Goal: Check status: Check status

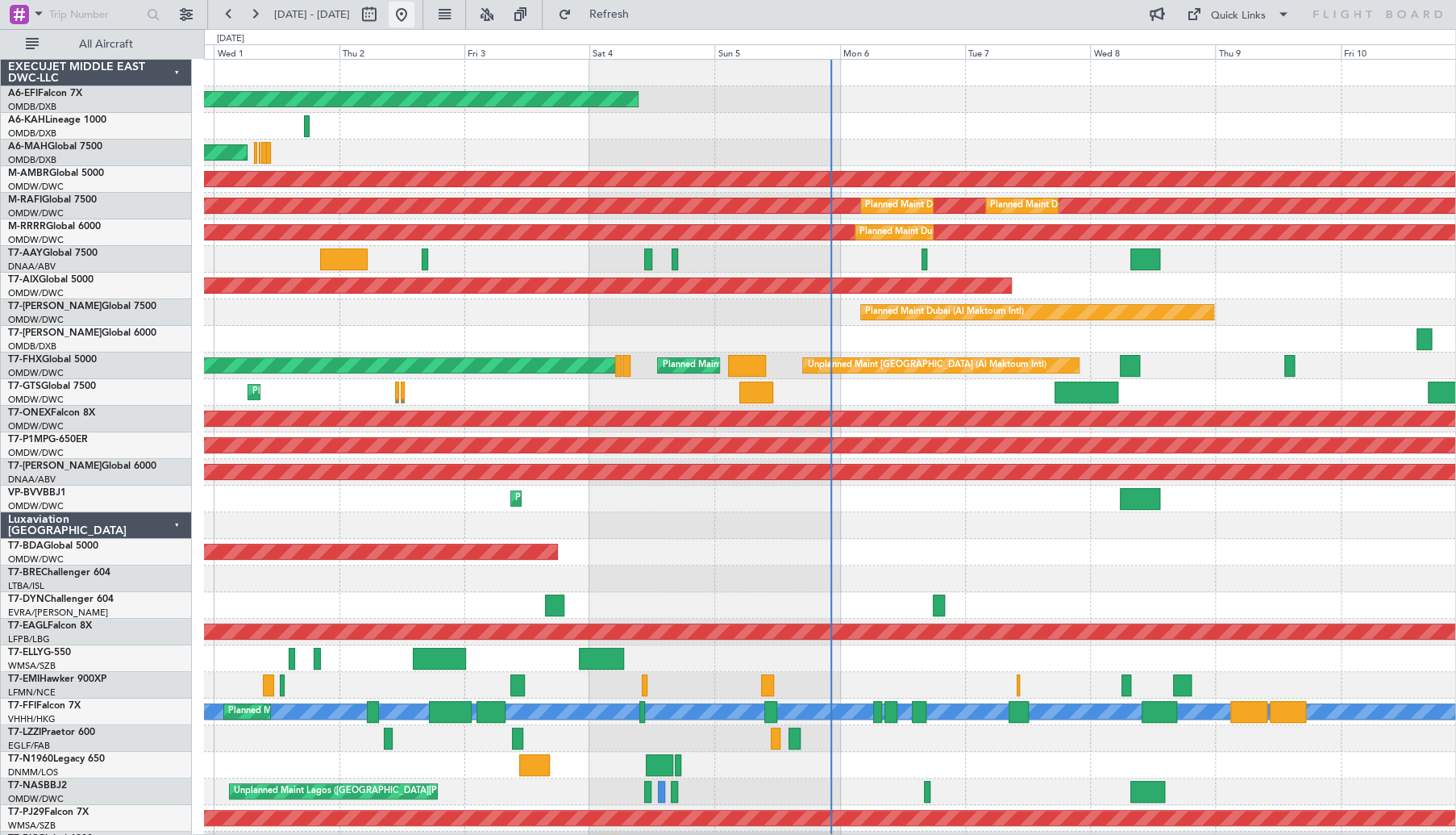
click at [414, 17] on button at bounding box center [401, 14] width 26 height 26
click at [382, 20] on button at bounding box center [369, 14] width 26 height 26
select select "9"
select select "2025"
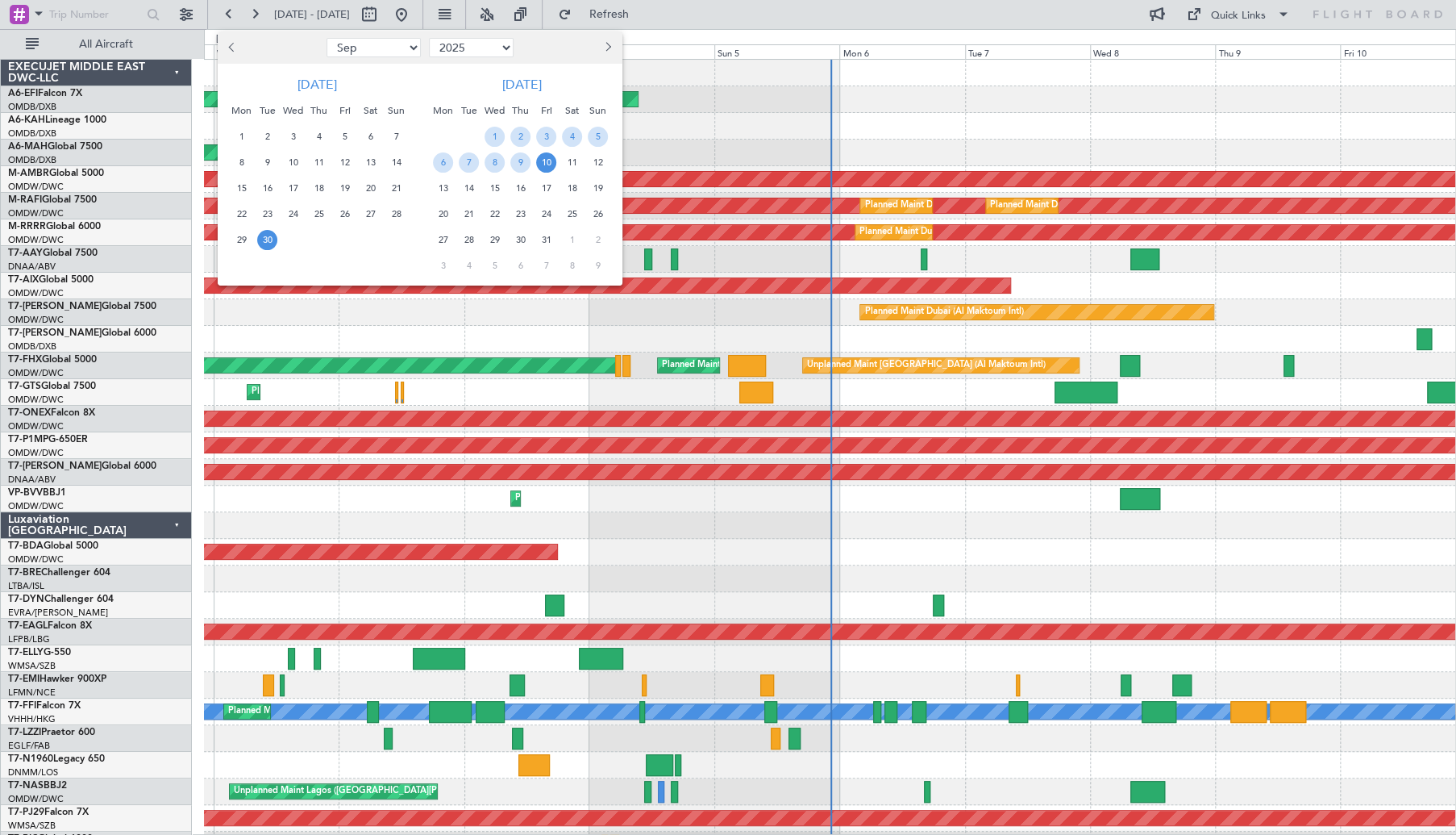
click at [232, 44] on span "Previous month" at bounding box center [233, 46] width 10 height 10
select select "8"
click at [369, 135] on span "2" at bounding box center [370, 136] width 20 height 20
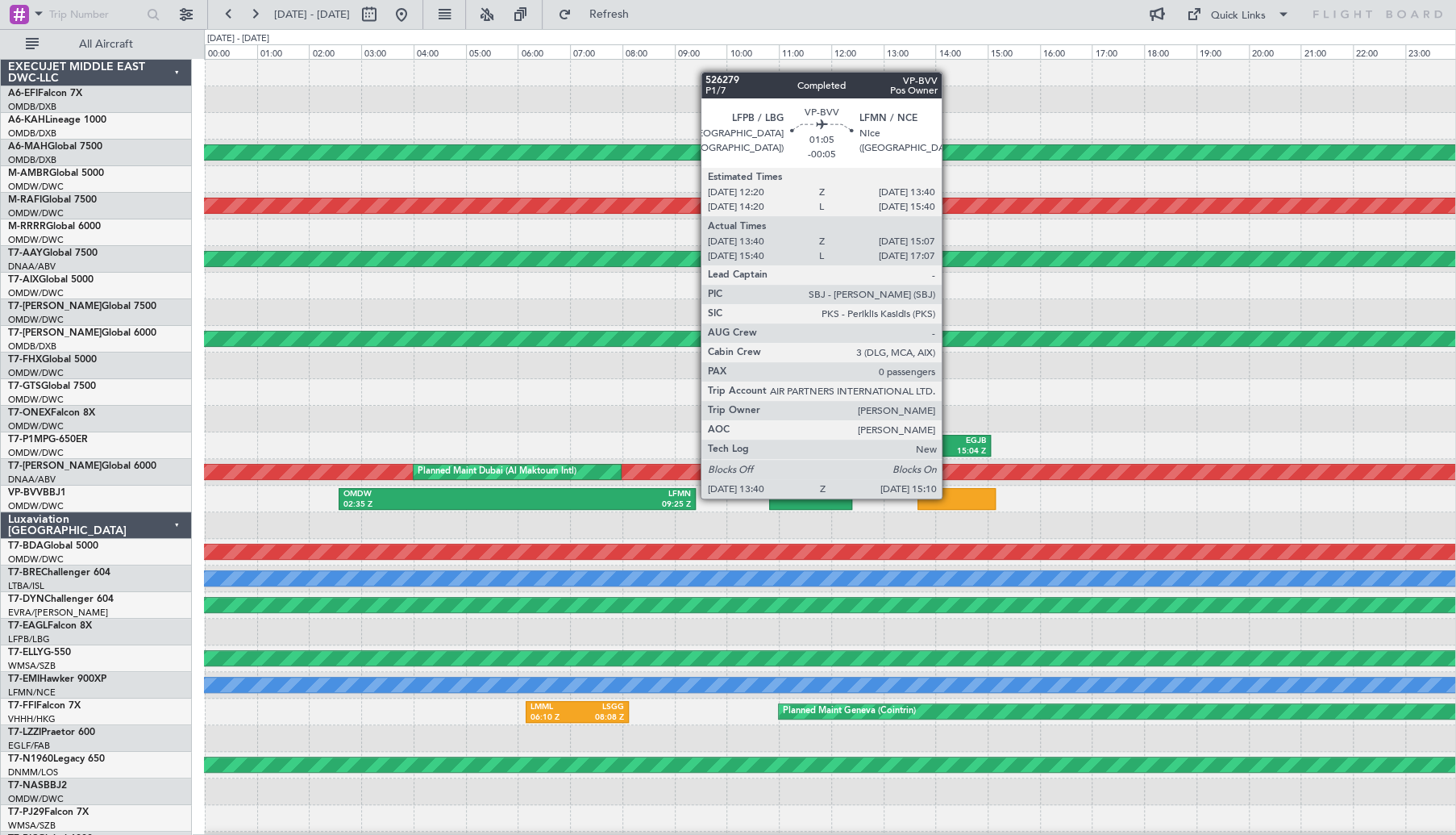
click at [926, 515] on div at bounding box center [829, 525] width 1252 height 27
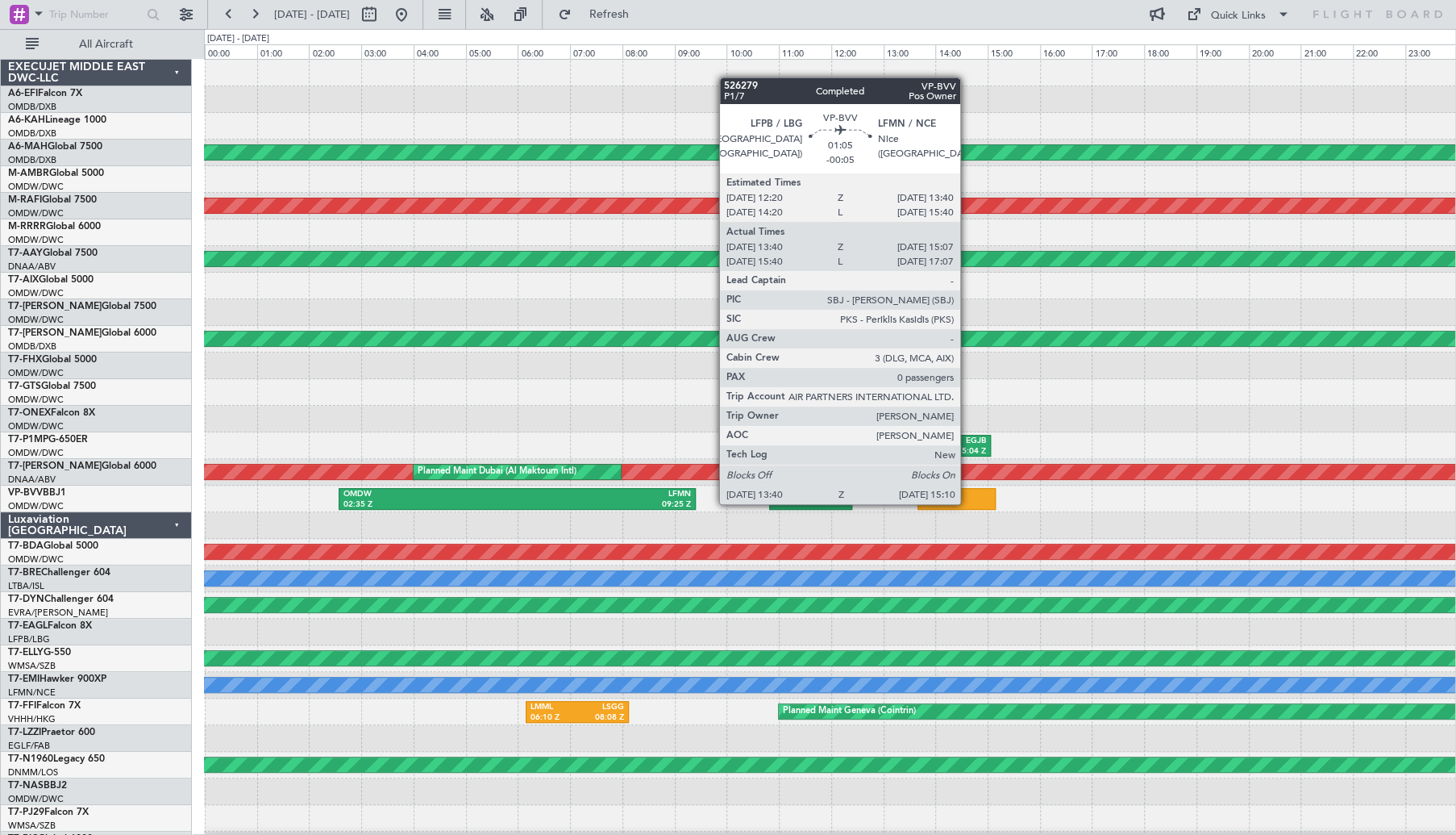
click at [913, 522] on div at bounding box center [829, 525] width 1252 height 27
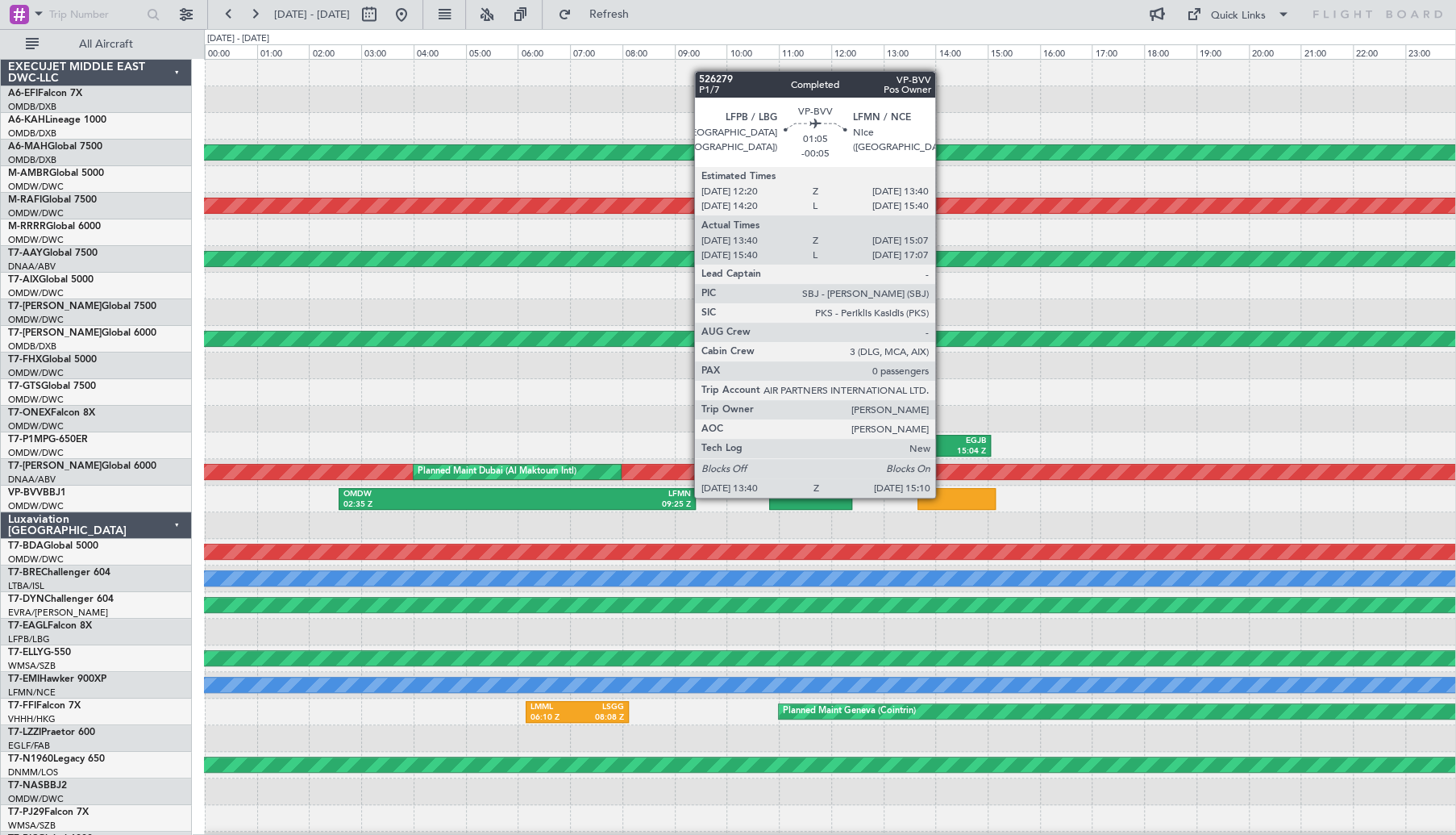
click at [943, 496] on div at bounding box center [957, 499] width 79 height 22
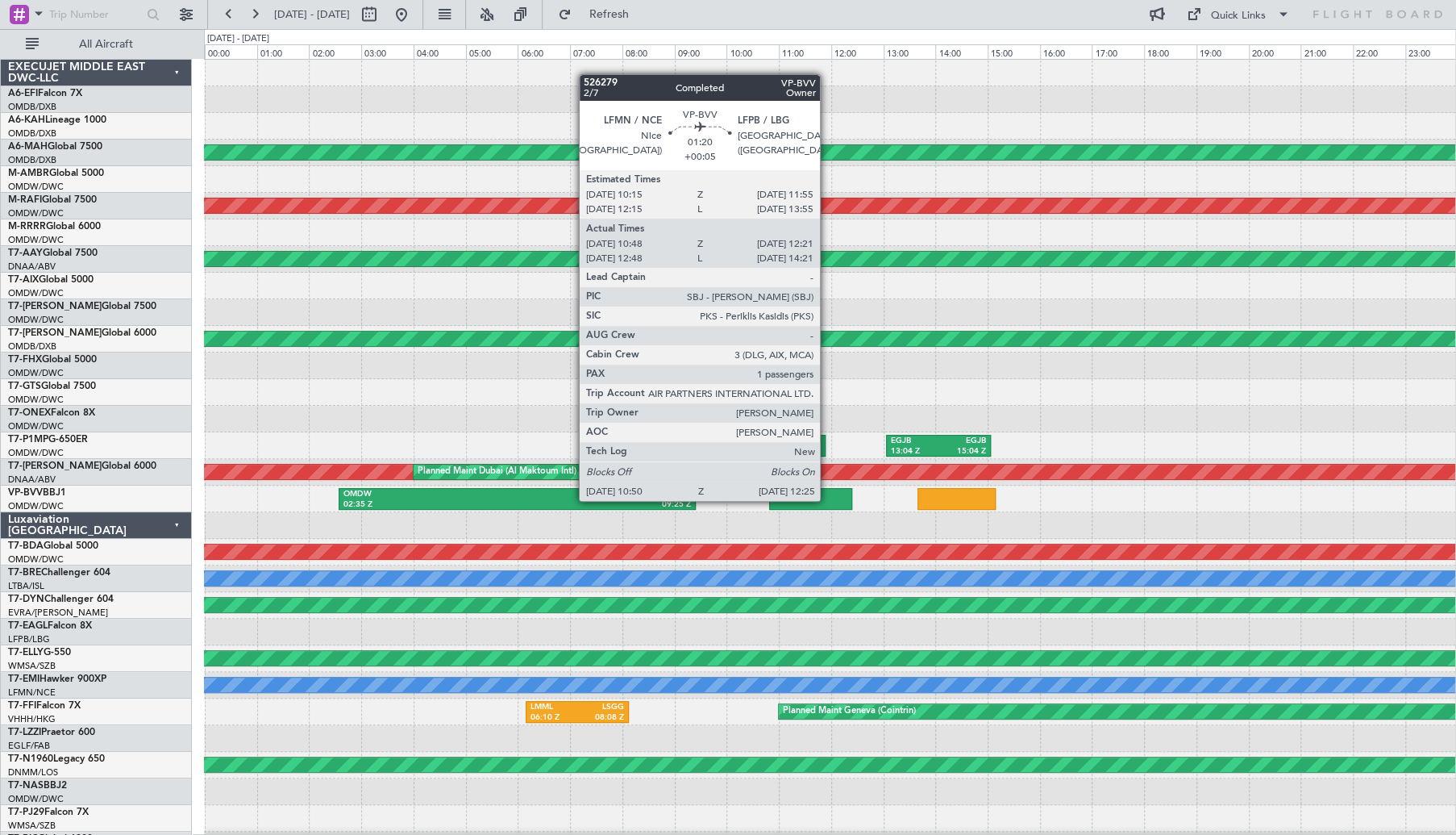
click at [828, 499] on div at bounding box center [811, 499] width 83 height 22
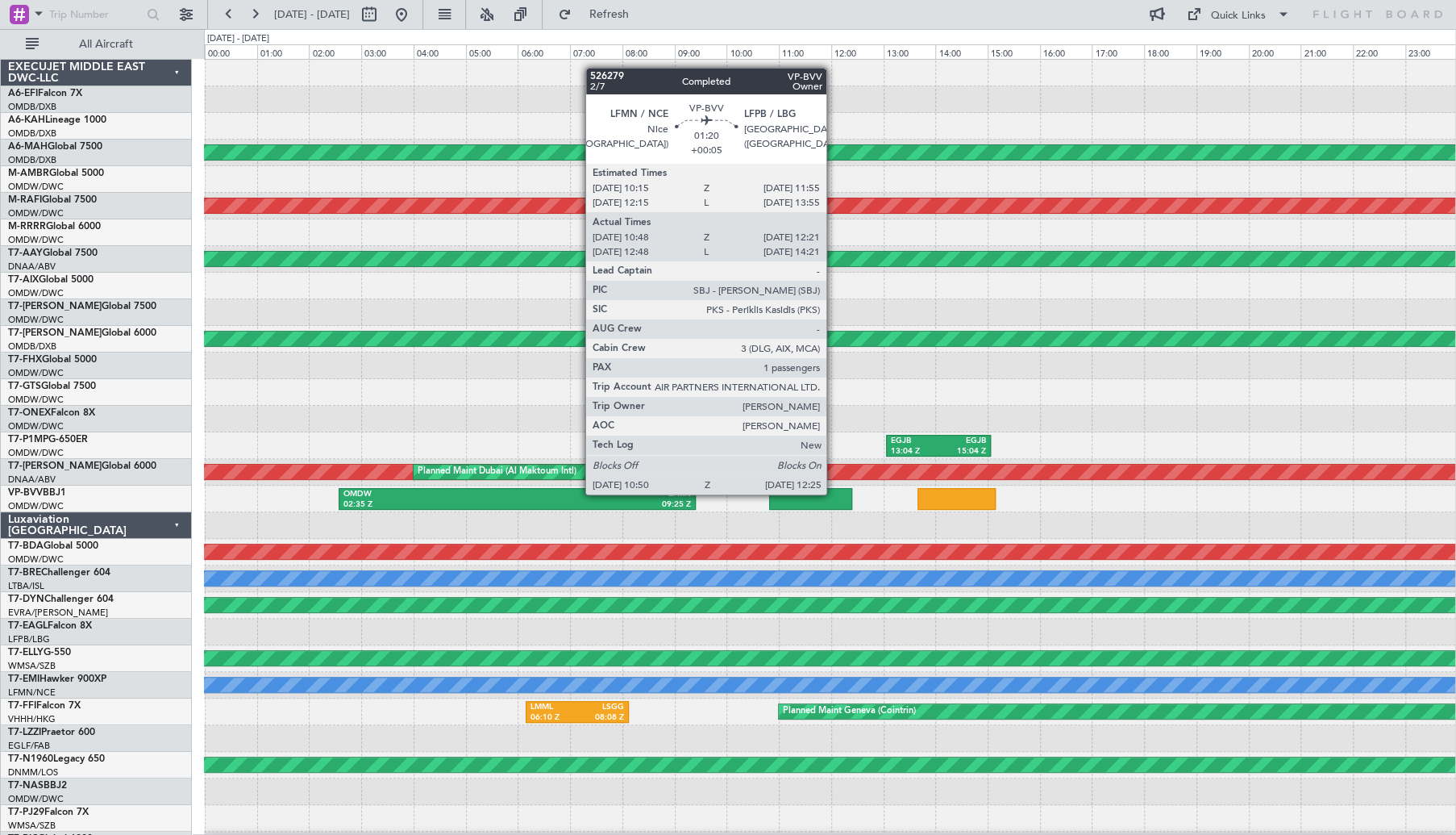
click at [834, 493] on div at bounding box center [811, 499] width 83 height 22
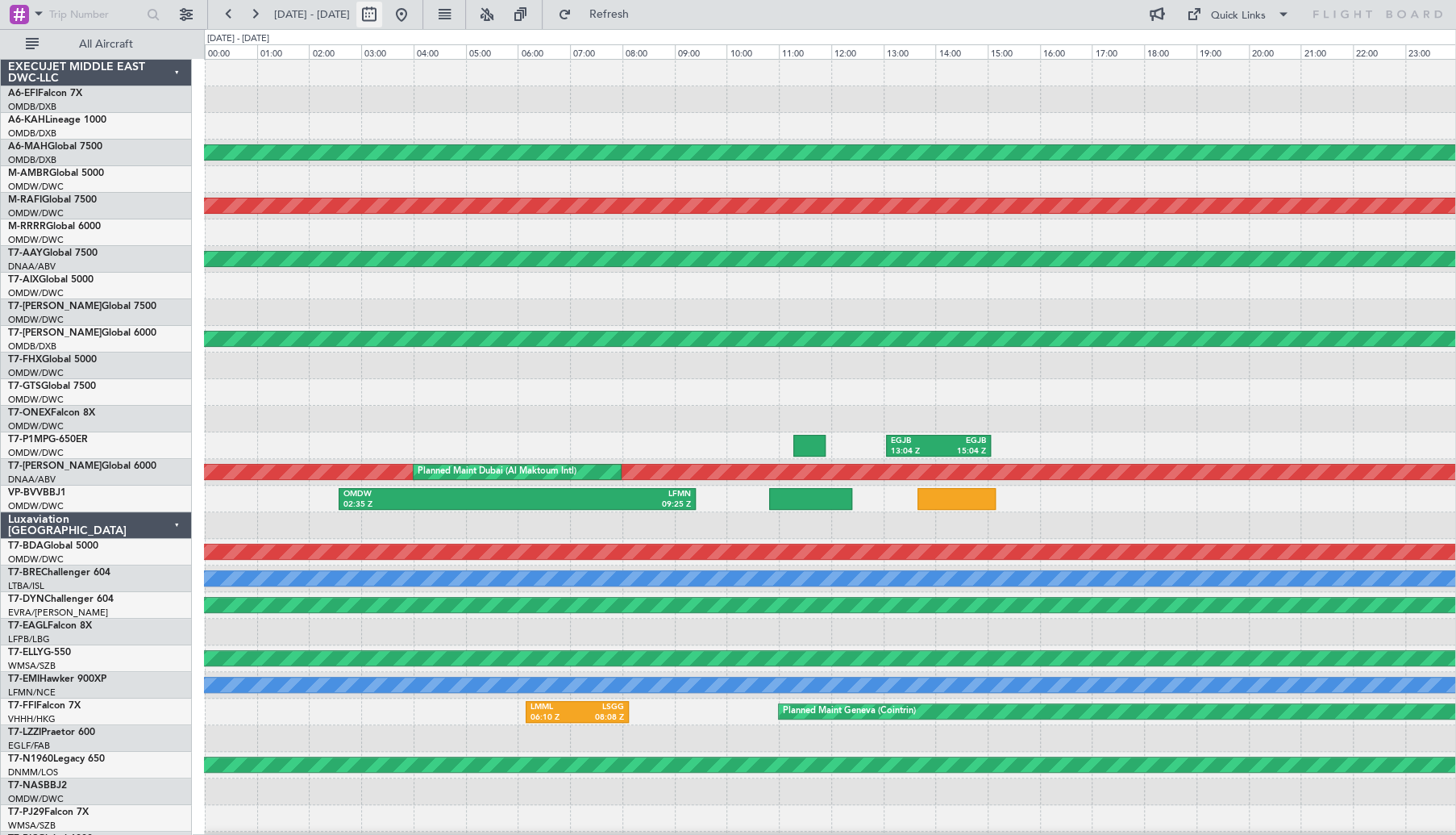
click at [382, 21] on button at bounding box center [369, 14] width 26 height 26
select select "8"
select select "2025"
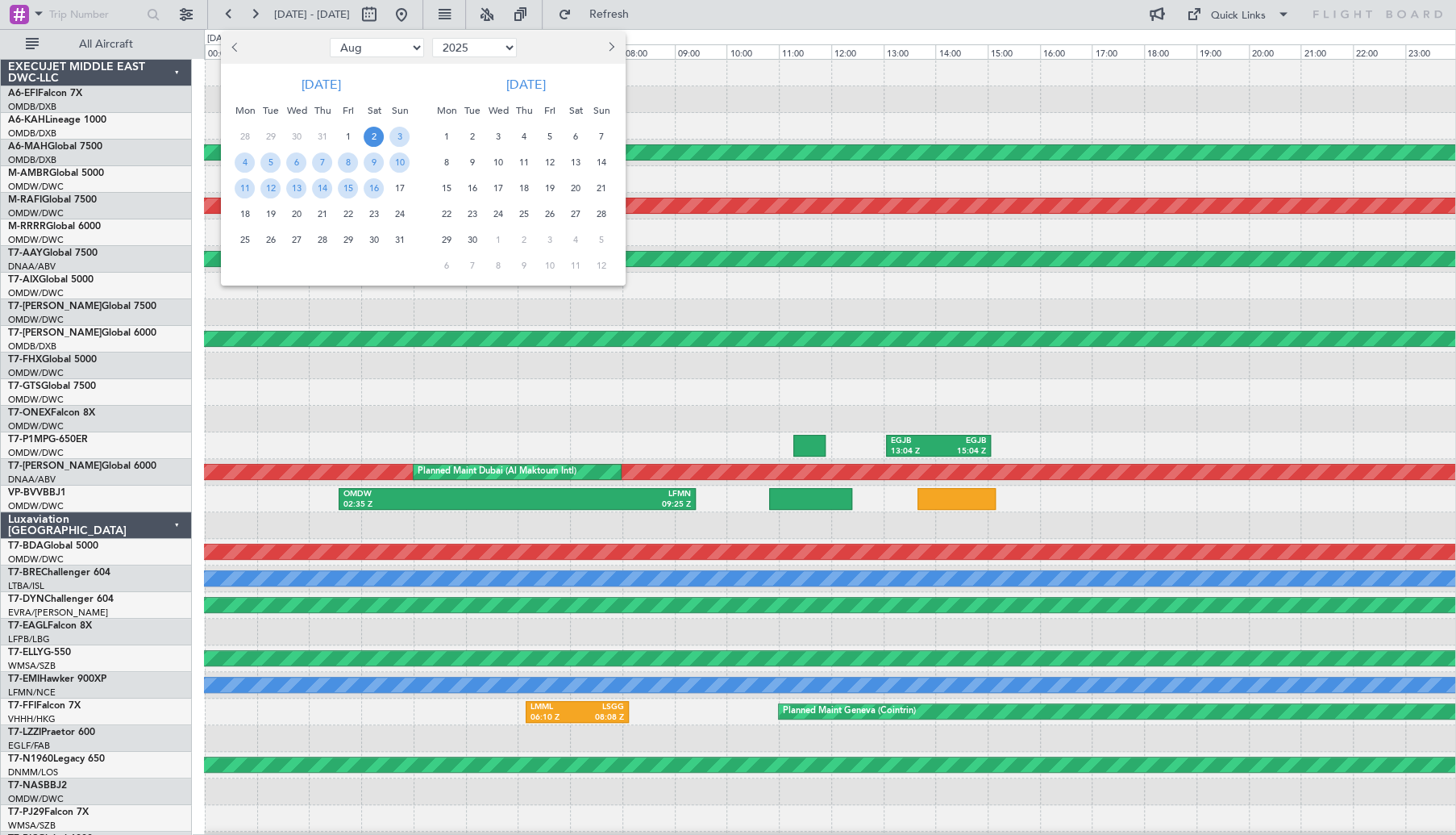
click at [320, 215] on span "21" at bounding box center [322, 213] width 20 height 20
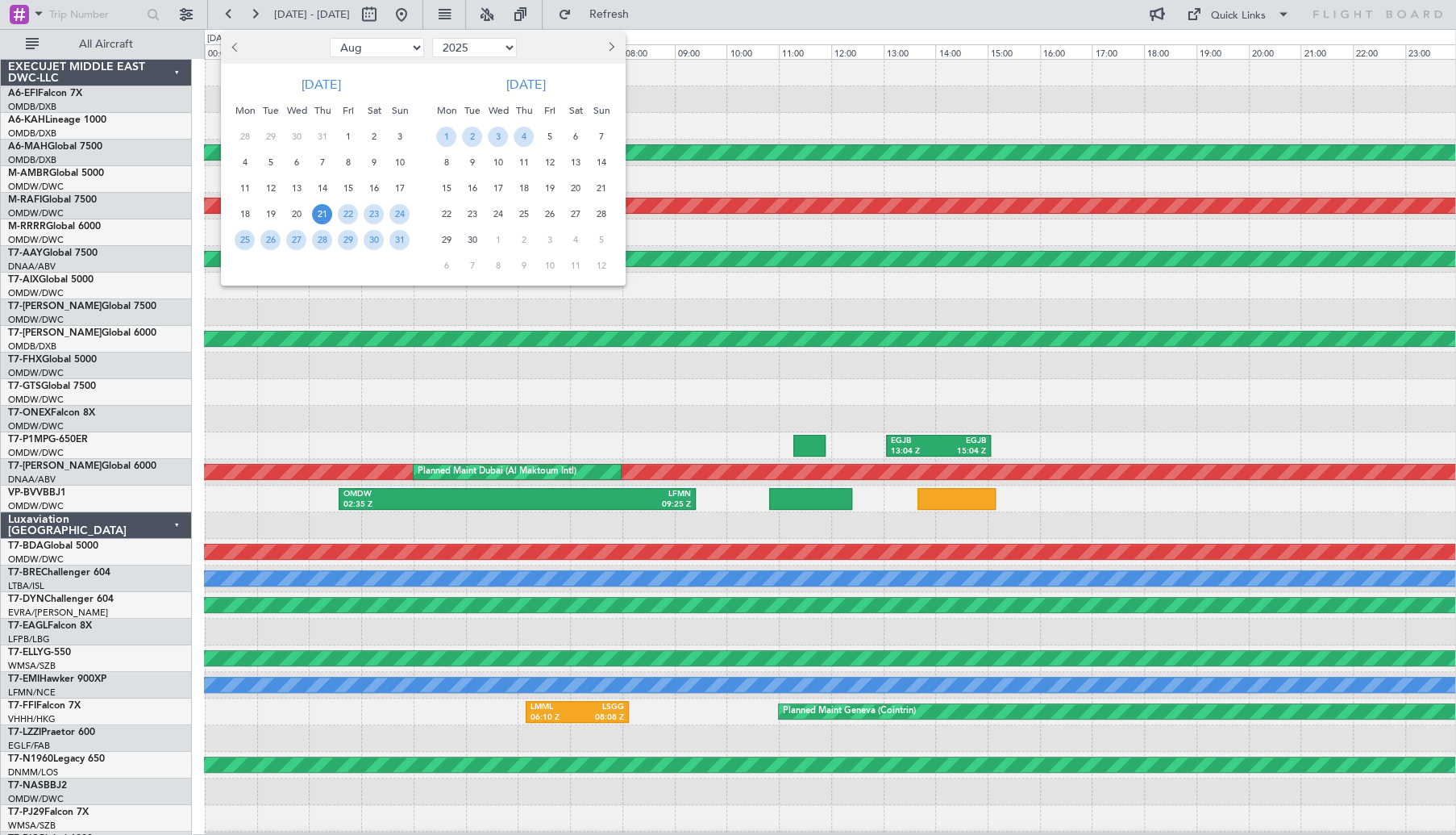
click at [320, 215] on span "21" at bounding box center [322, 213] width 20 height 20
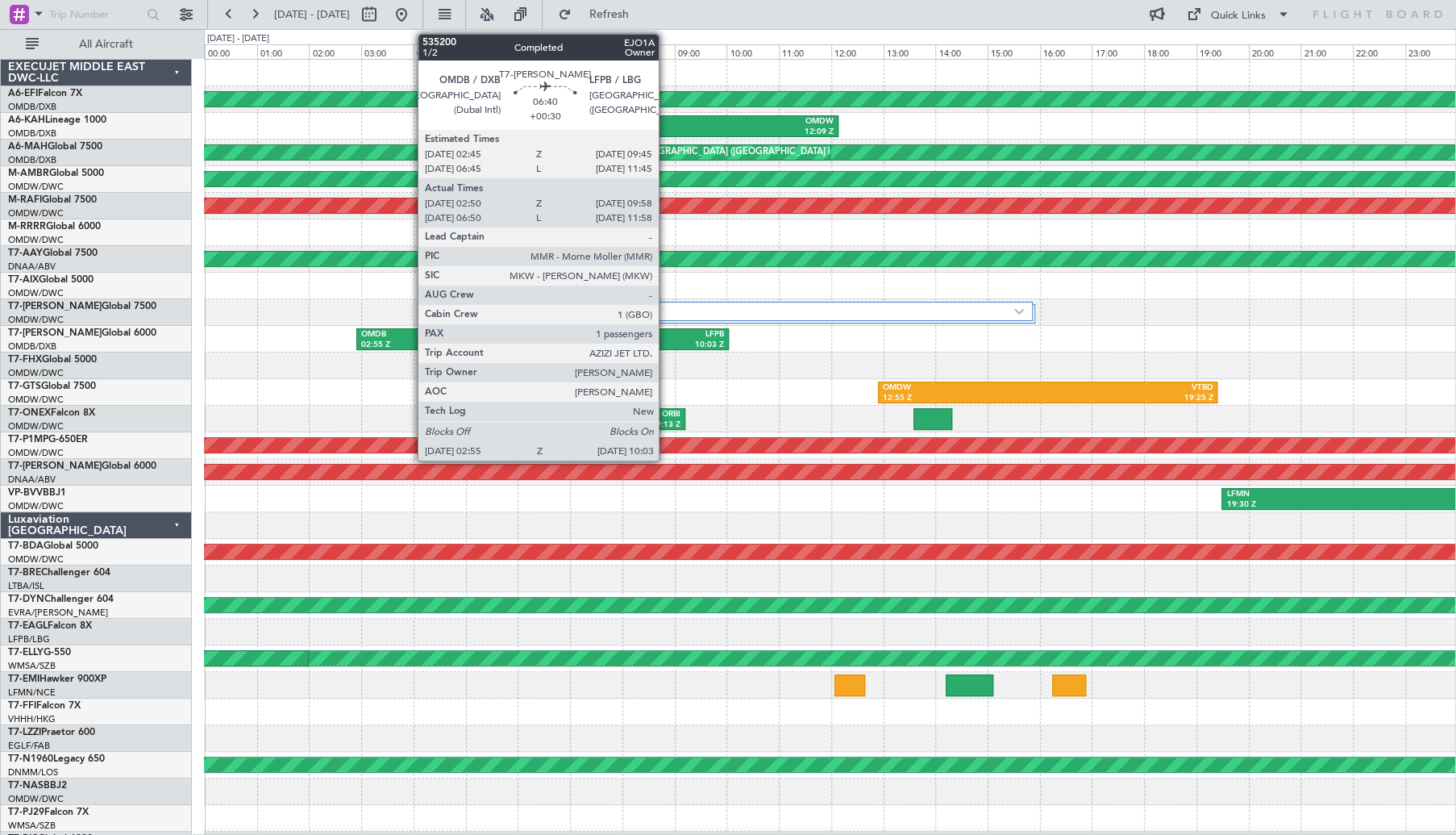
click at [662, 345] on div "10:03 Z" at bounding box center [633, 345] width 181 height 12
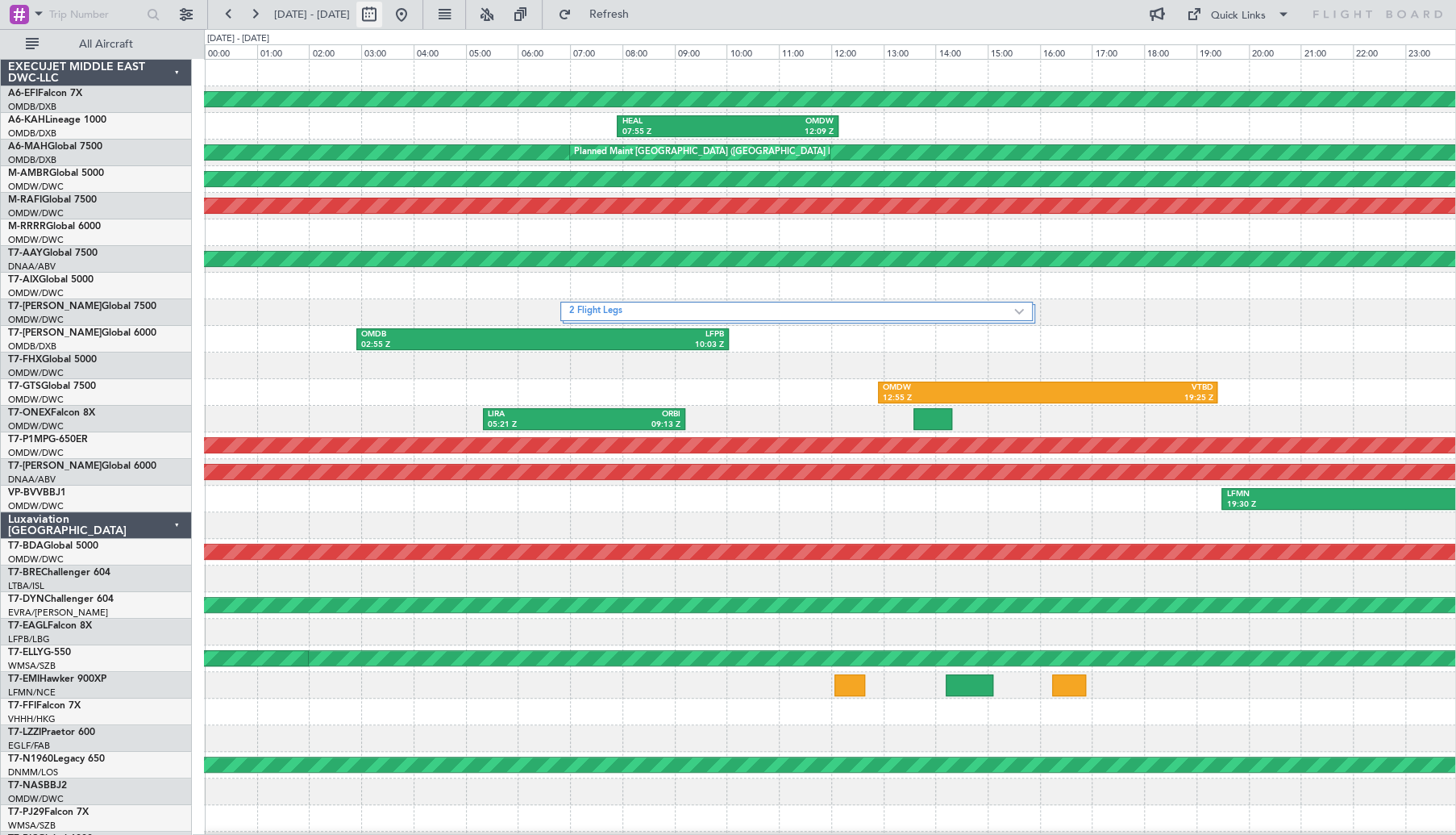
click at [382, 18] on button at bounding box center [369, 14] width 26 height 26
select select "8"
select select "2025"
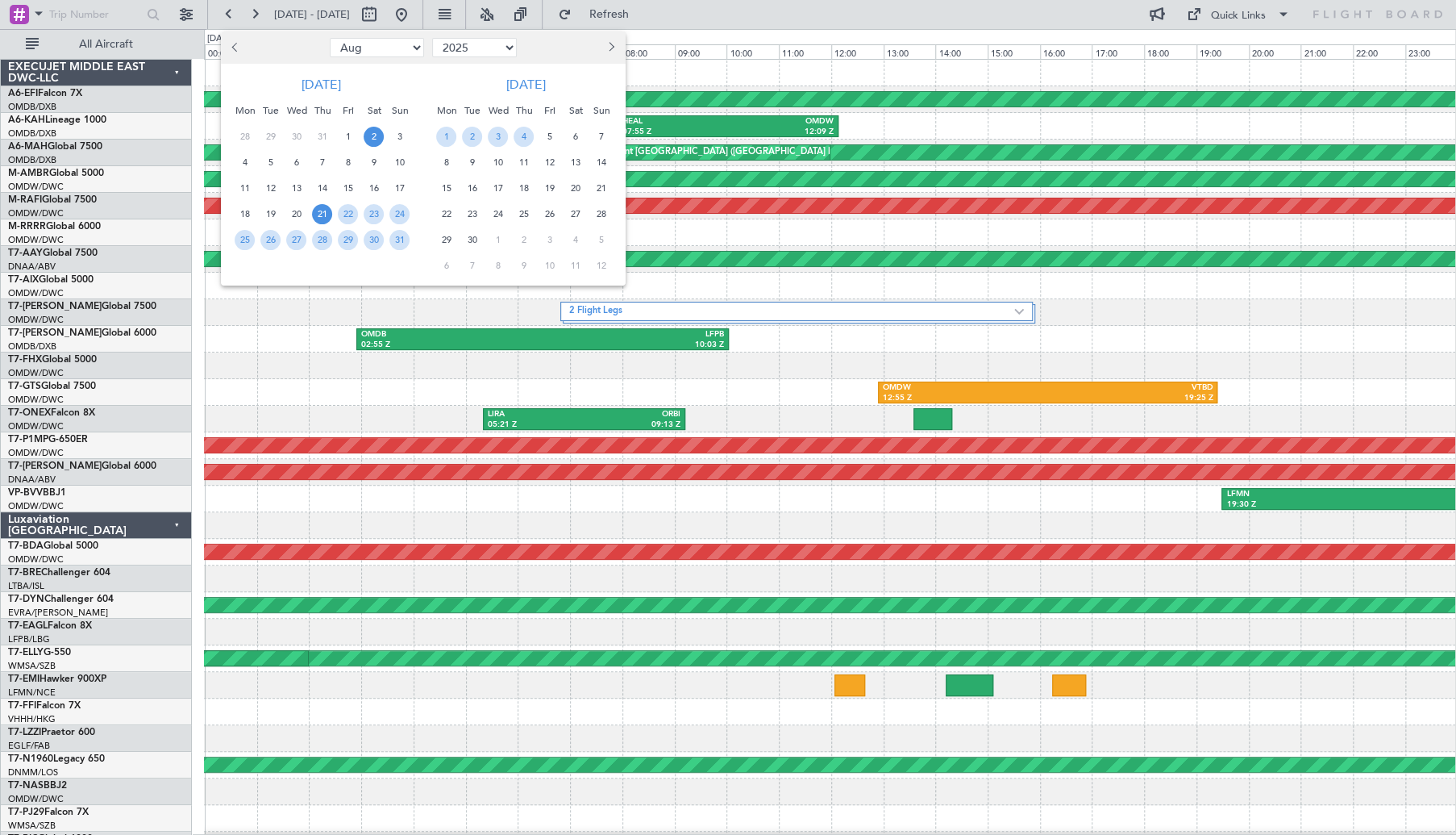
click at [374, 134] on span "2" at bounding box center [374, 136] width 20 height 20
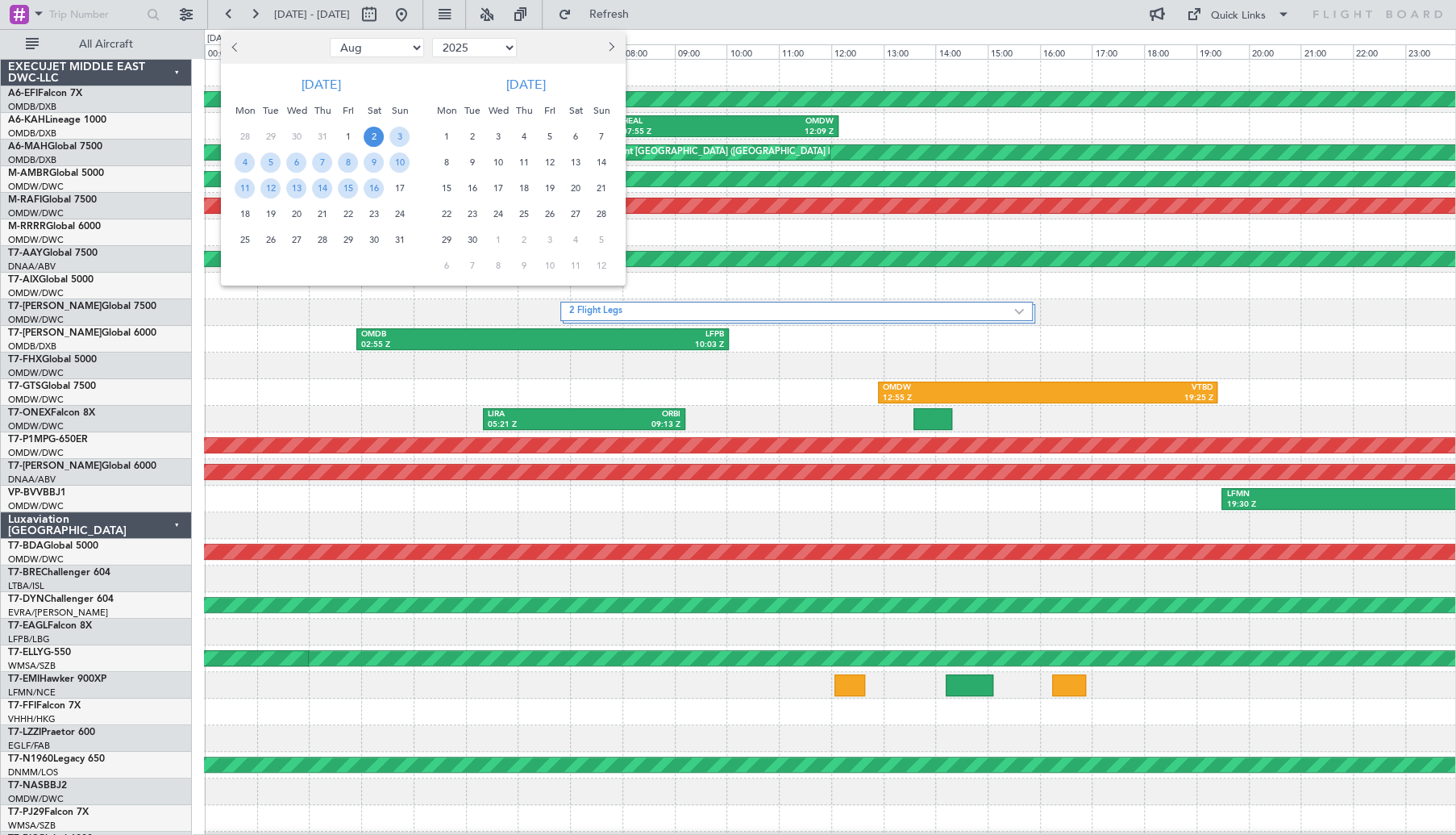
click at [374, 134] on span "2" at bounding box center [374, 136] width 20 height 20
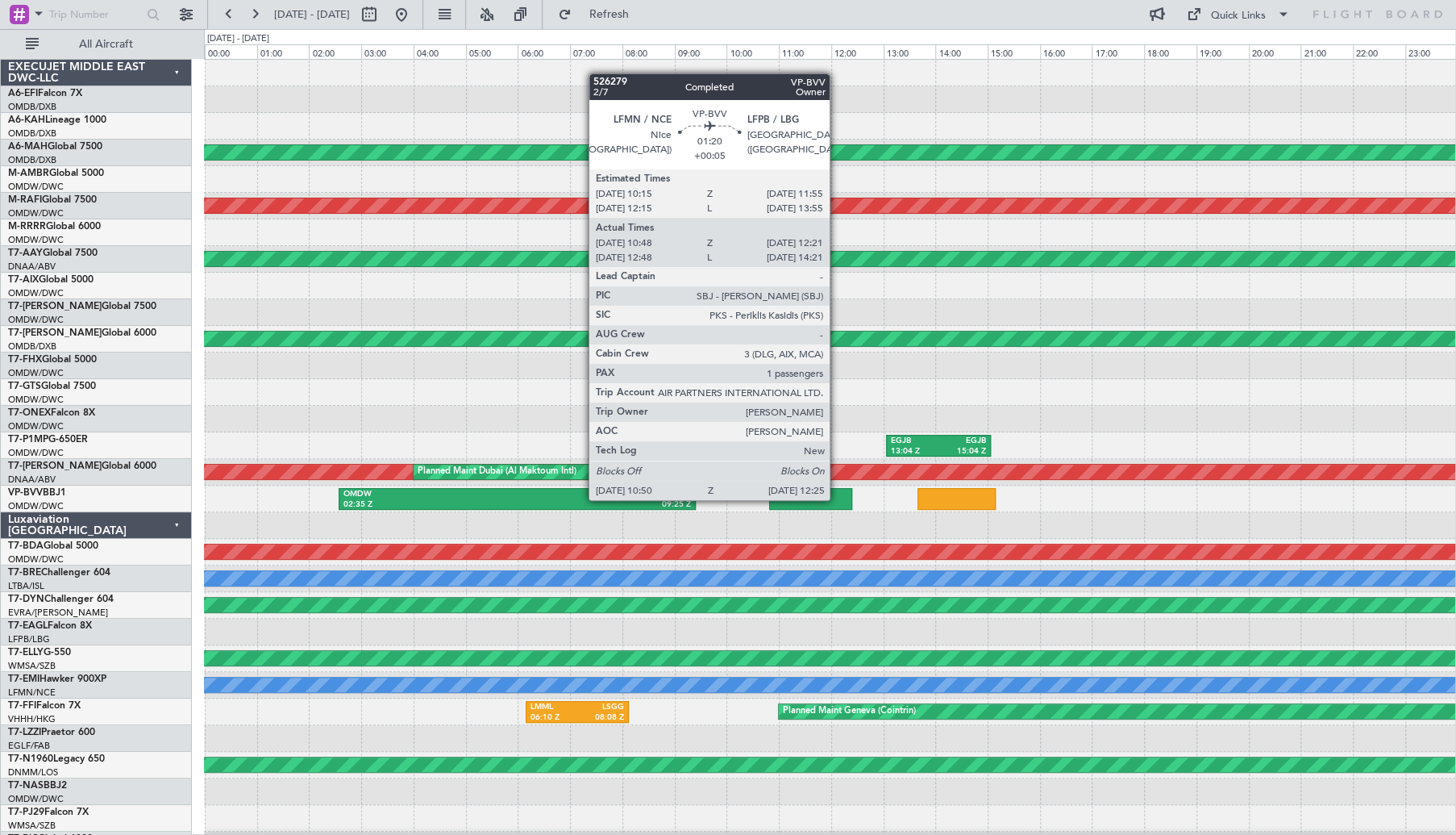
click at [837, 499] on div at bounding box center [811, 499] width 83 height 22
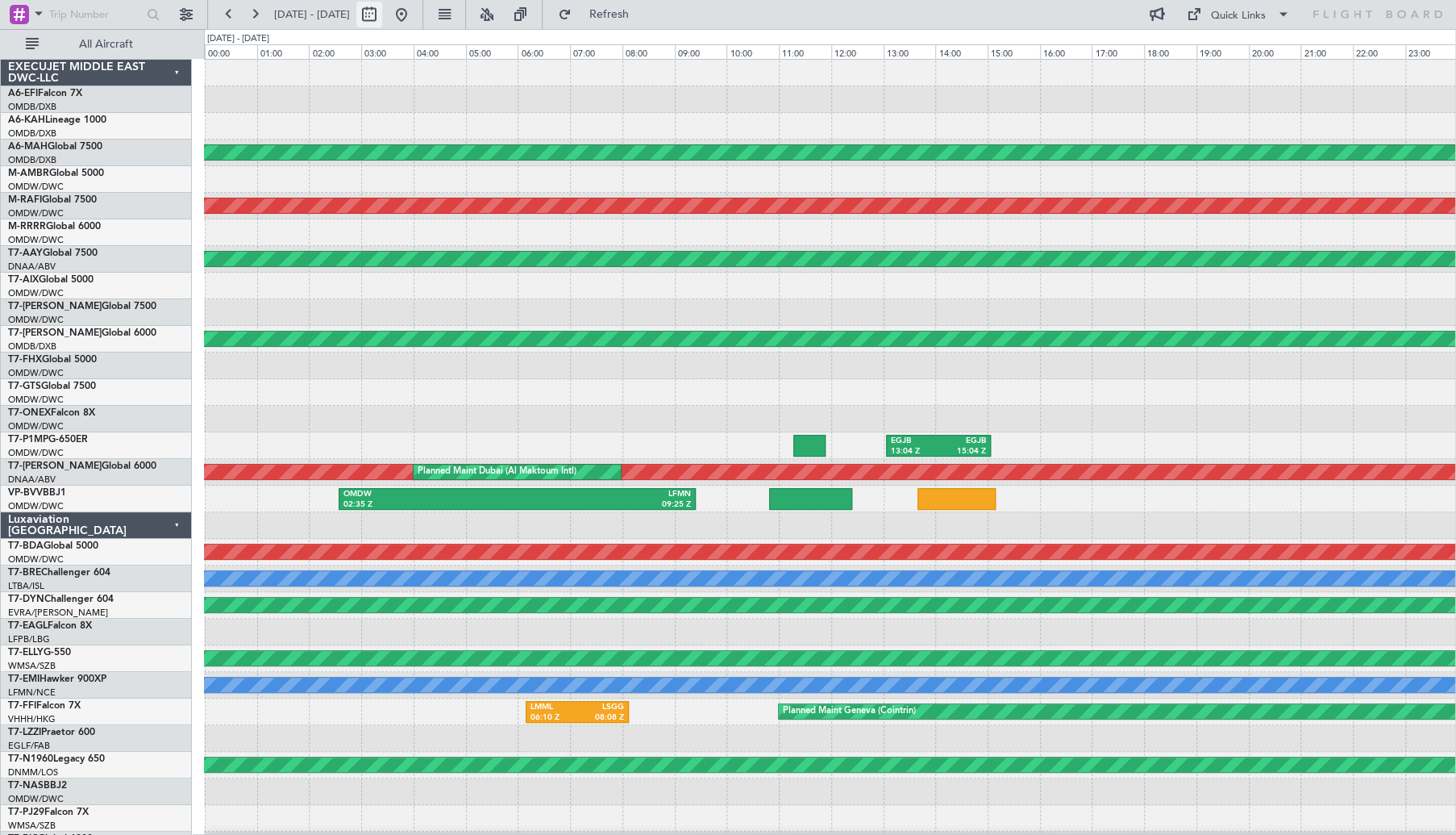
click at [382, 13] on button at bounding box center [369, 14] width 26 height 26
select select "8"
select select "2025"
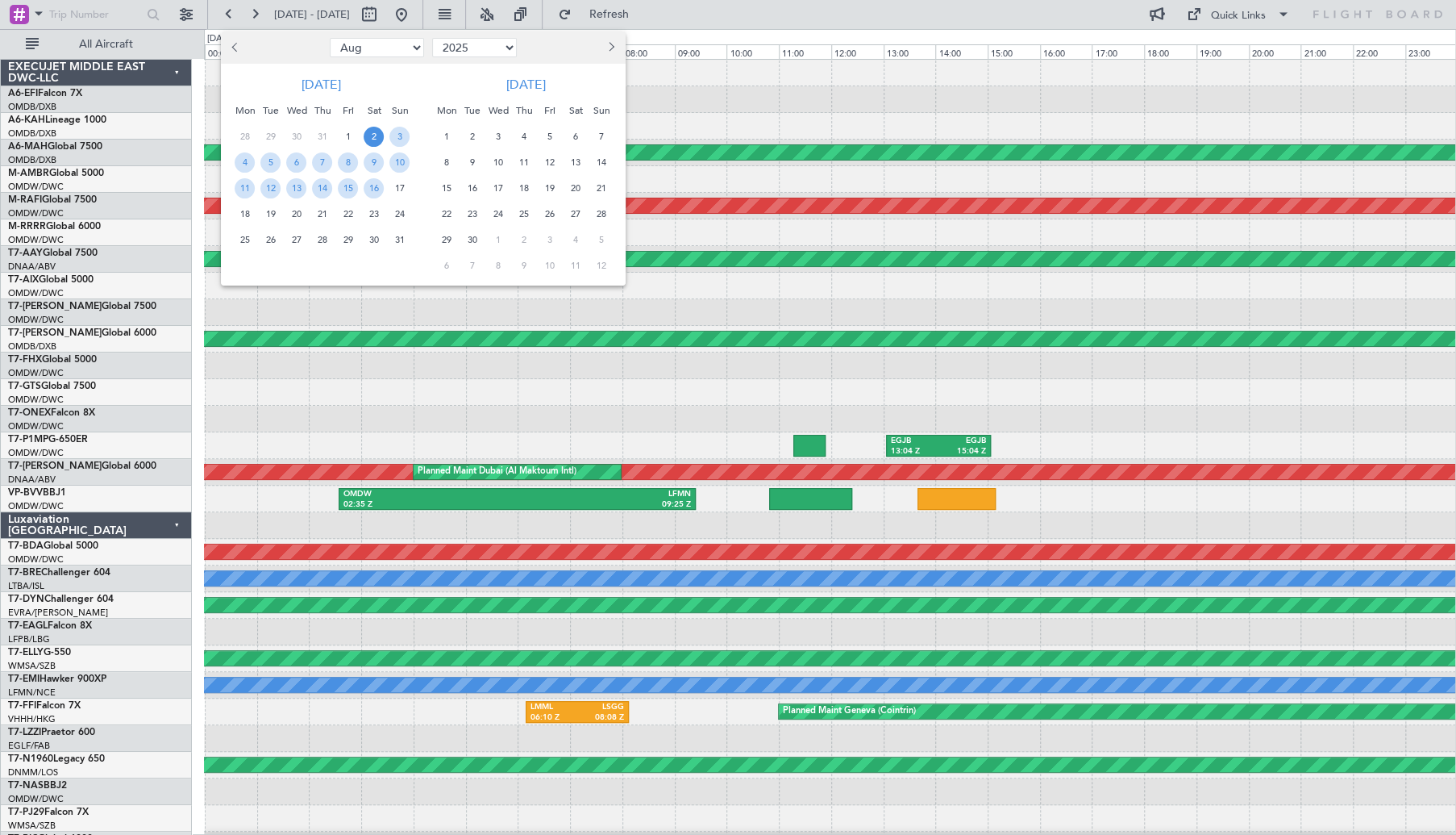
click at [324, 241] on span "28" at bounding box center [322, 240] width 20 height 20
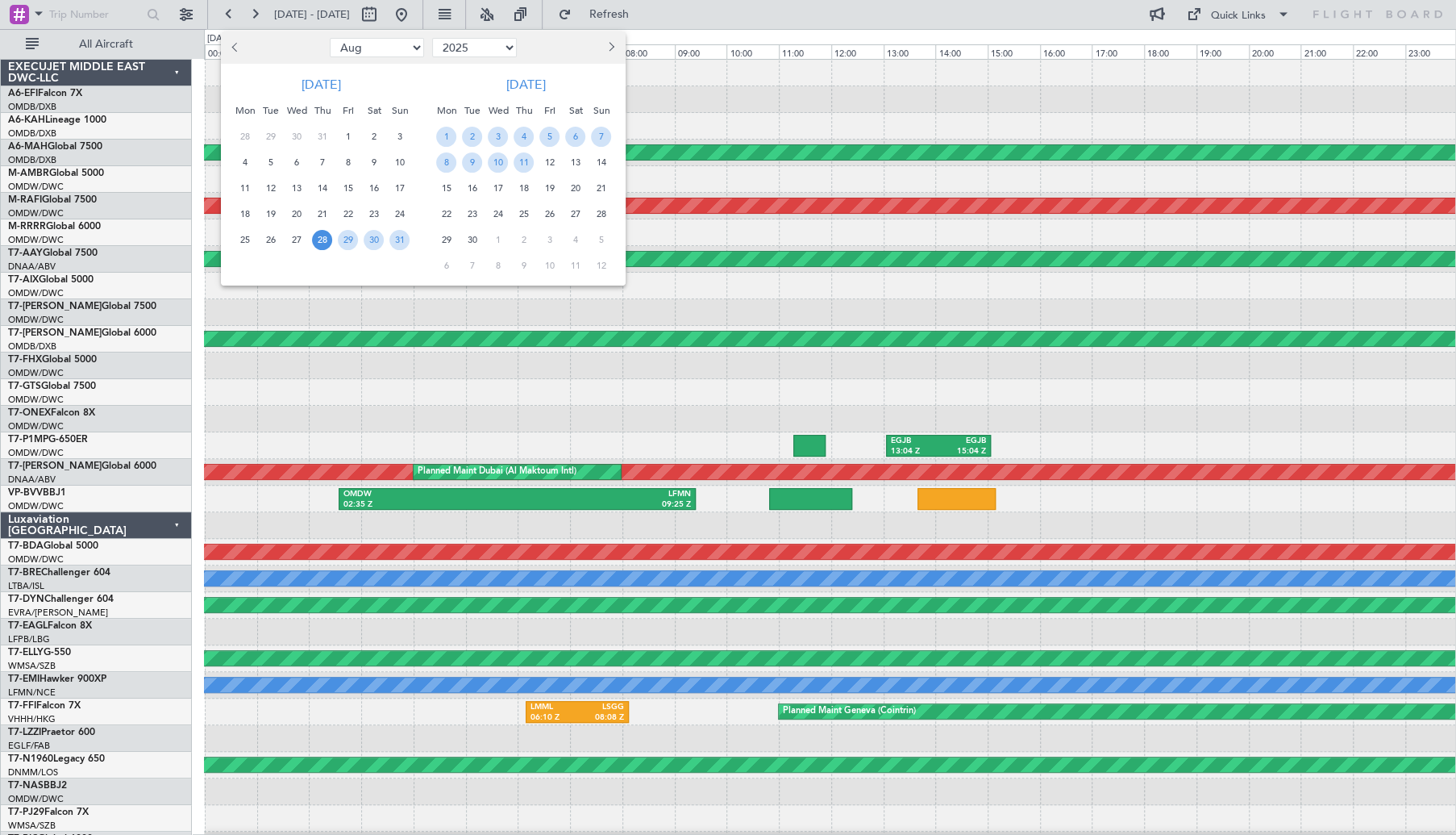
click at [324, 241] on span "28" at bounding box center [322, 240] width 20 height 20
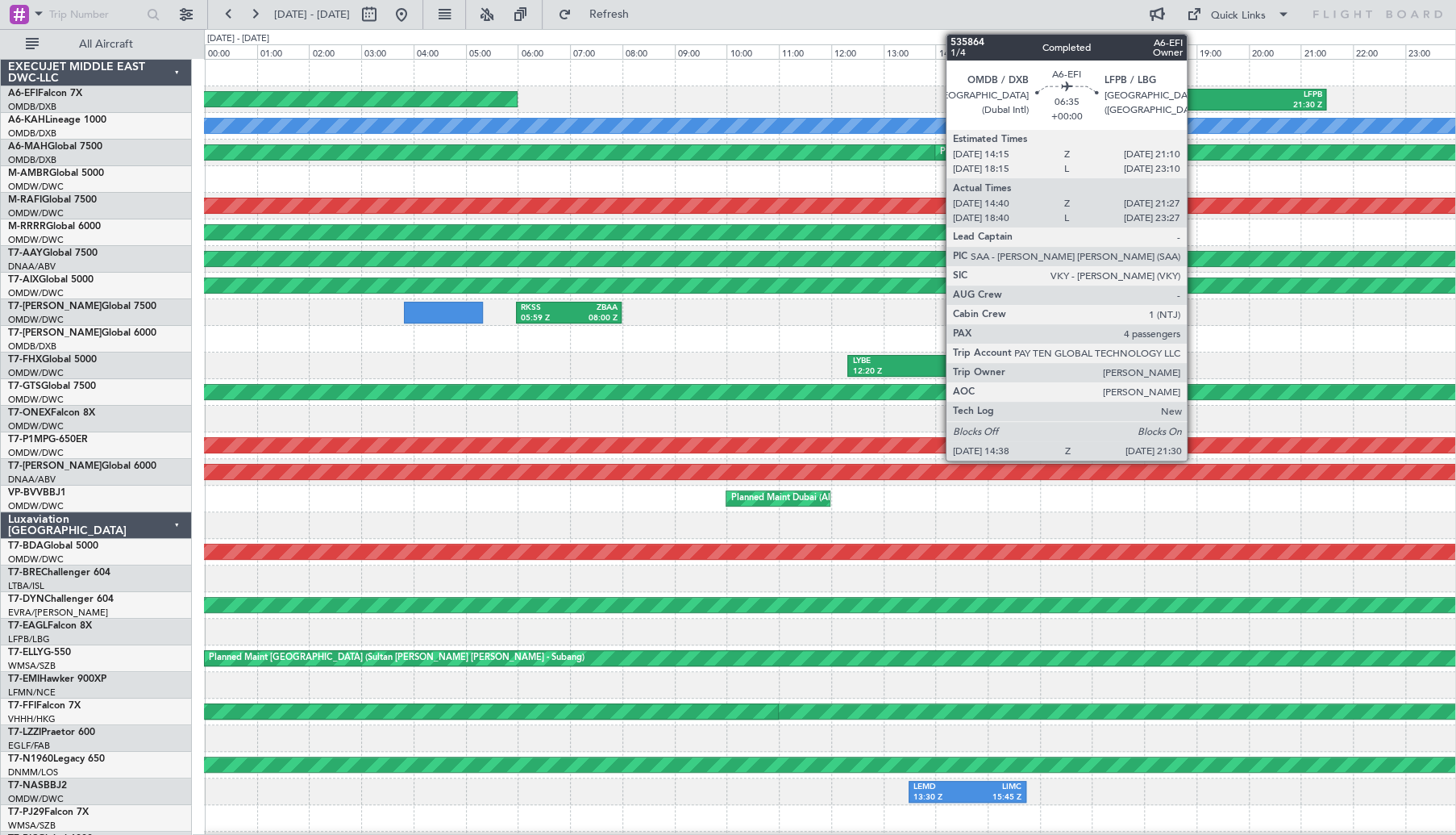
click at [1198, 103] on div "21:30 Z" at bounding box center [1234, 105] width 174 height 12
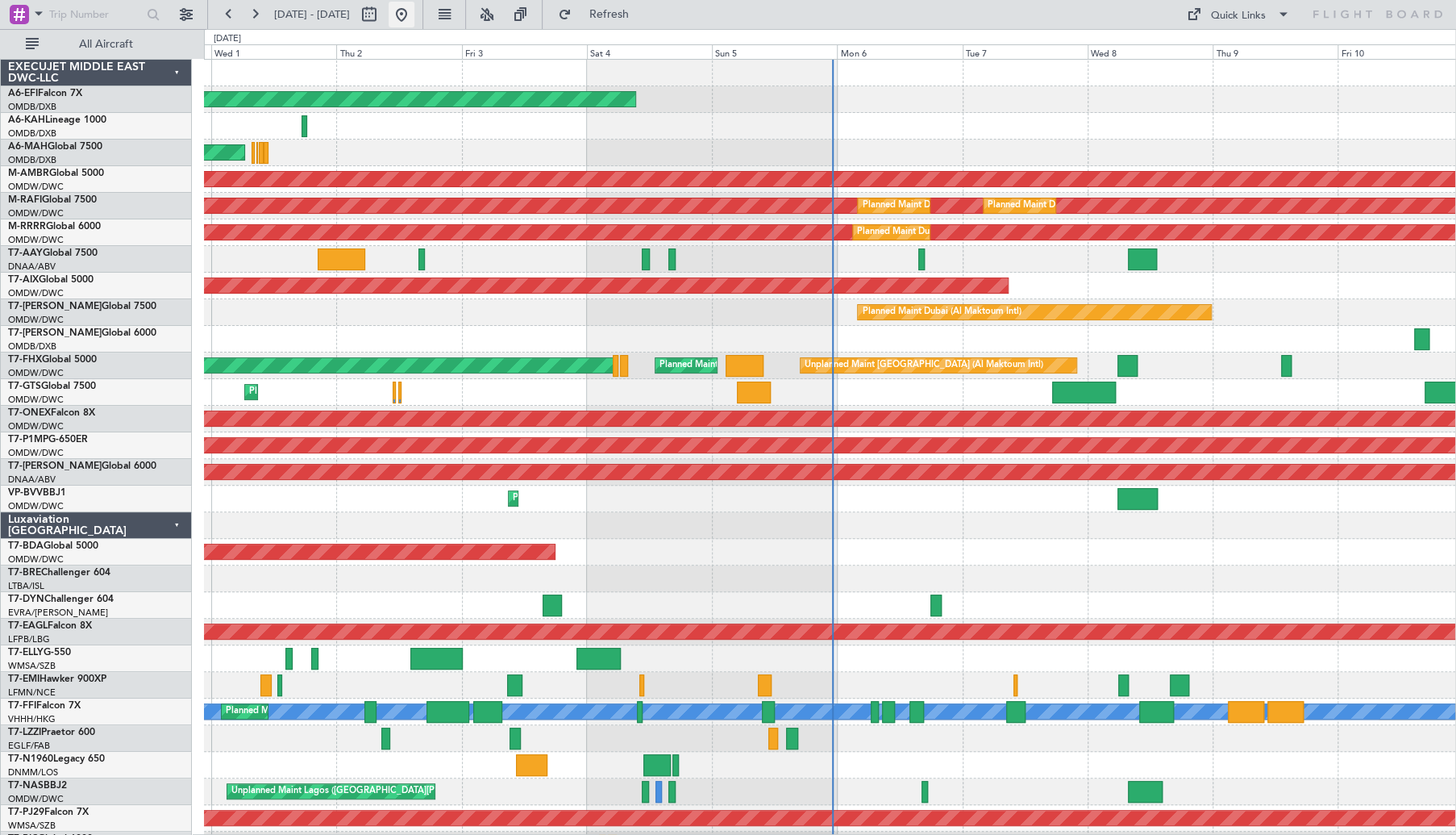
click at [414, 13] on button at bounding box center [401, 14] width 26 height 26
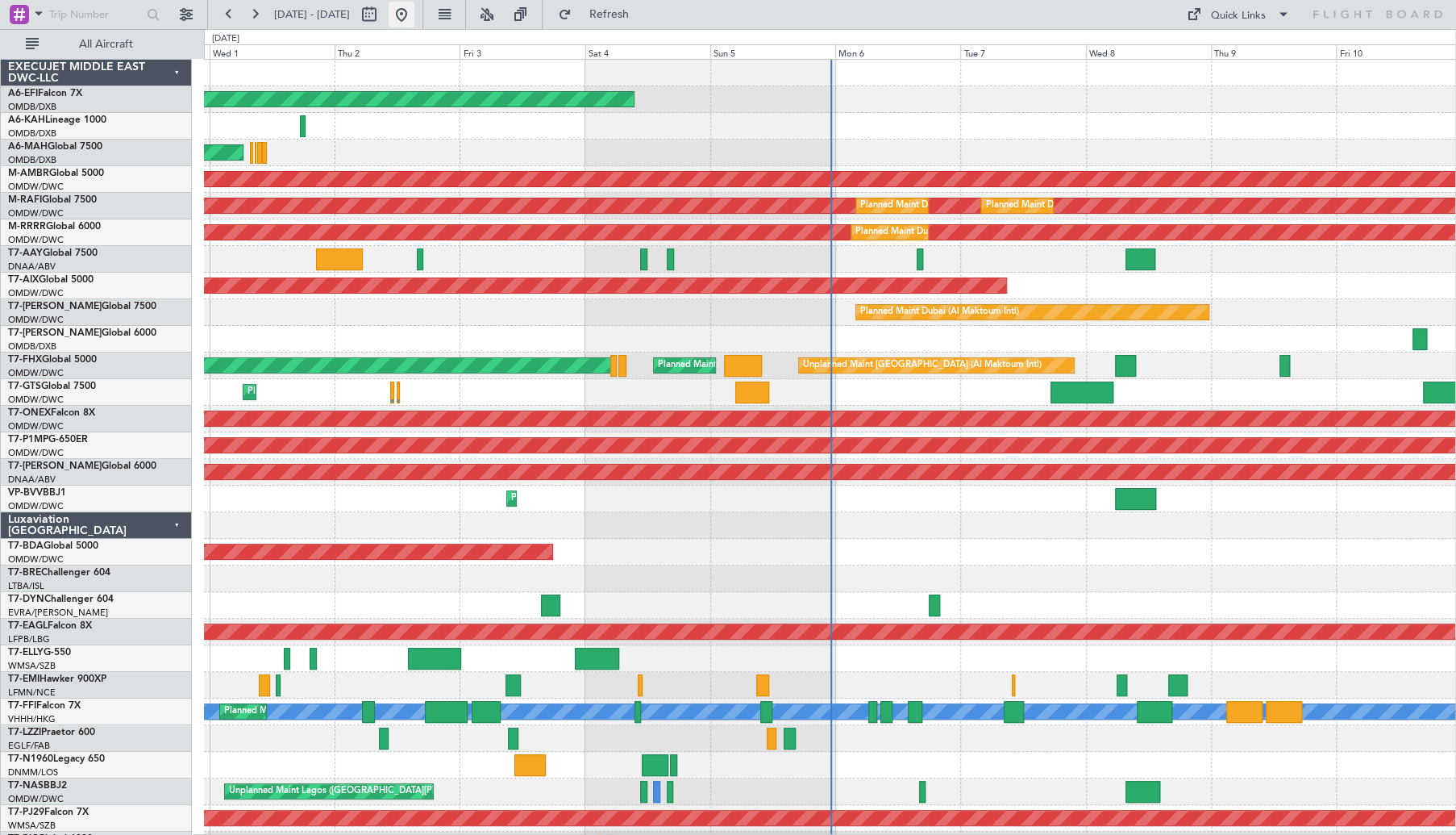
click at [414, 12] on button at bounding box center [401, 14] width 26 height 26
click at [382, 12] on button at bounding box center [369, 14] width 26 height 26
select select "9"
select select "2025"
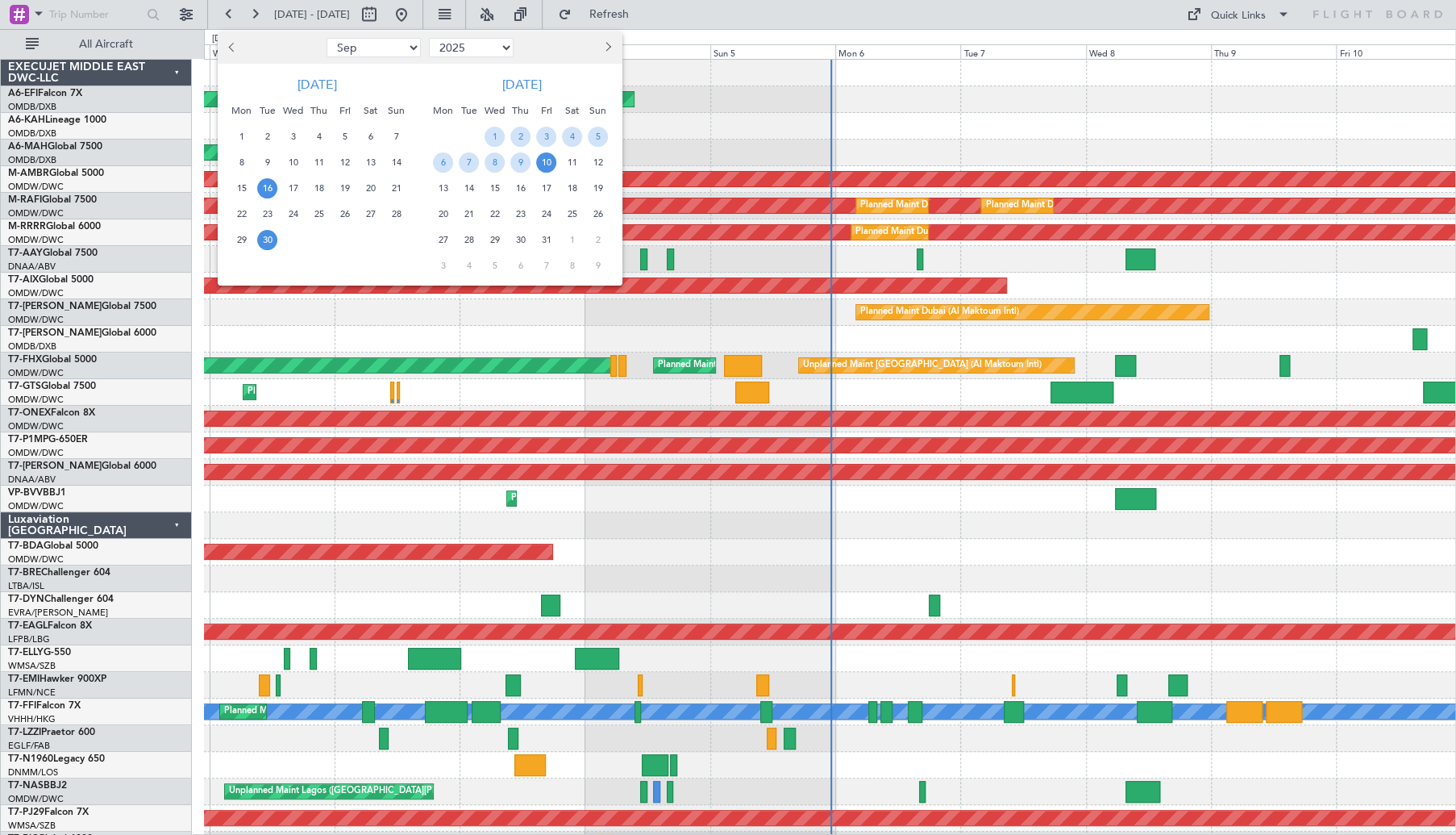
click at [266, 186] on span "16" at bounding box center [267, 188] width 20 height 20
click at [266, 189] on span "16" at bounding box center [267, 188] width 20 height 20
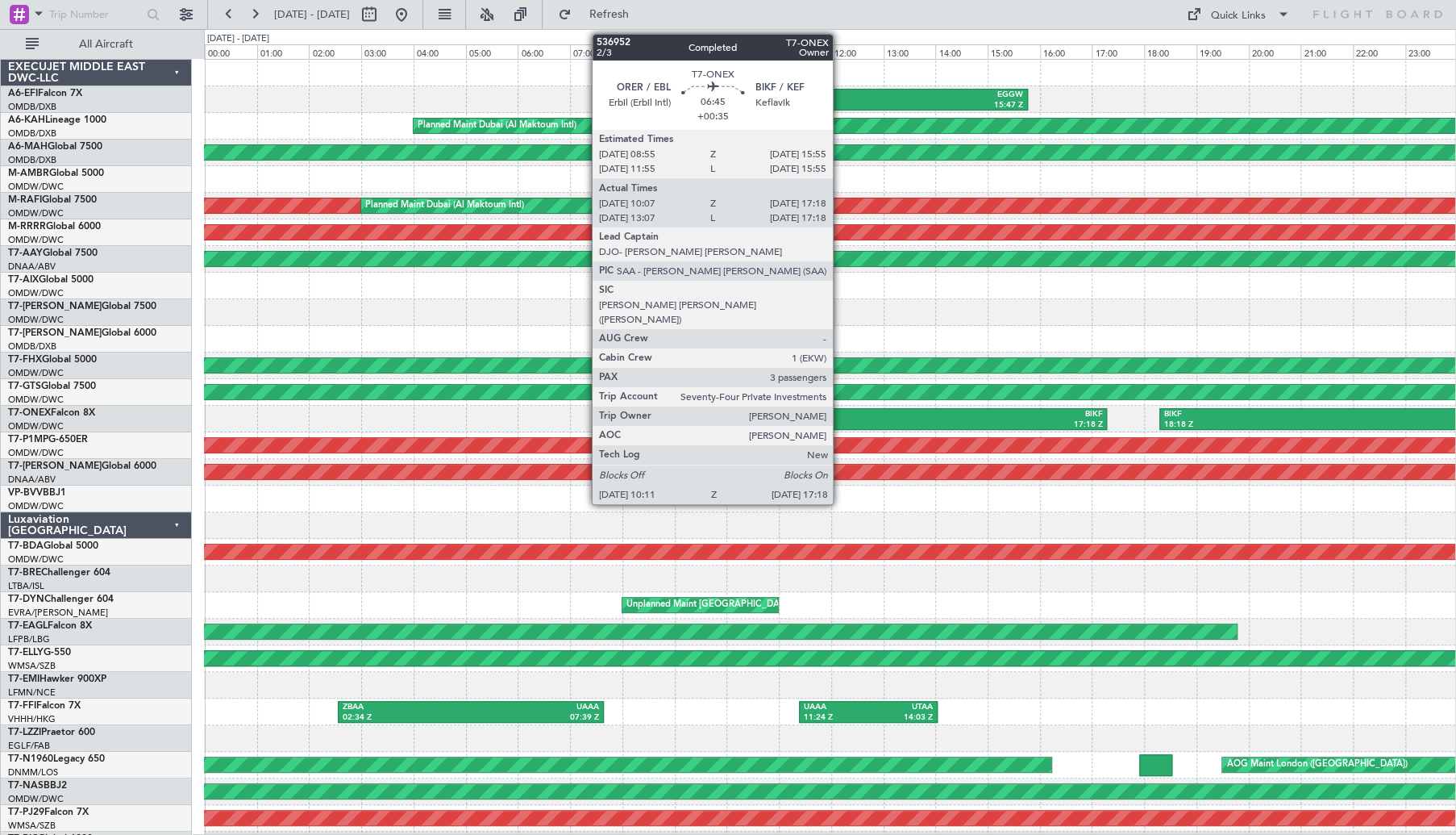
click at [840, 420] on div "10:11 Z" at bounding box center [830, 425] width 181 height 12
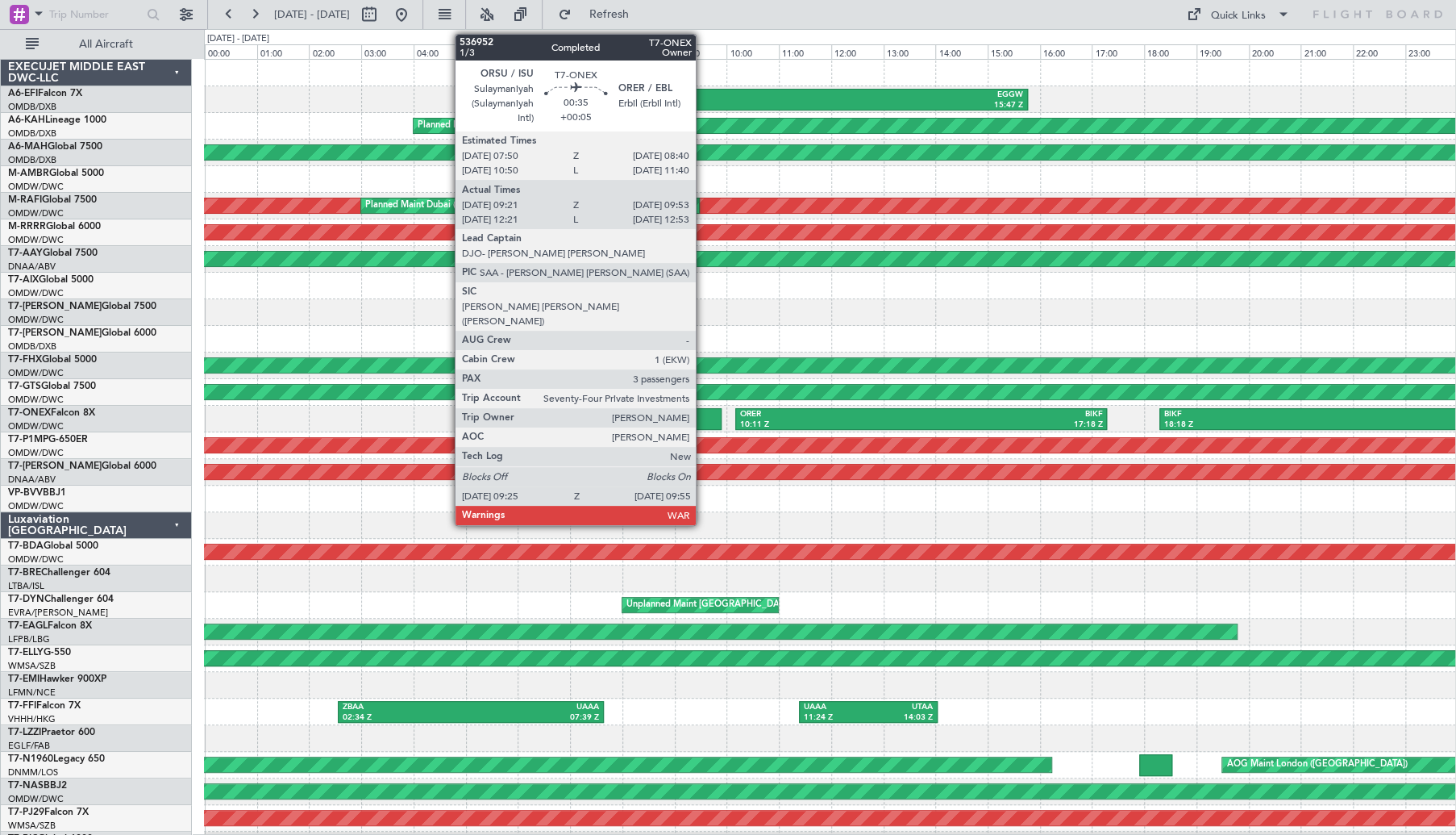
click at [703, 421] on div at bounding box center [709, 419] width 27 height 22
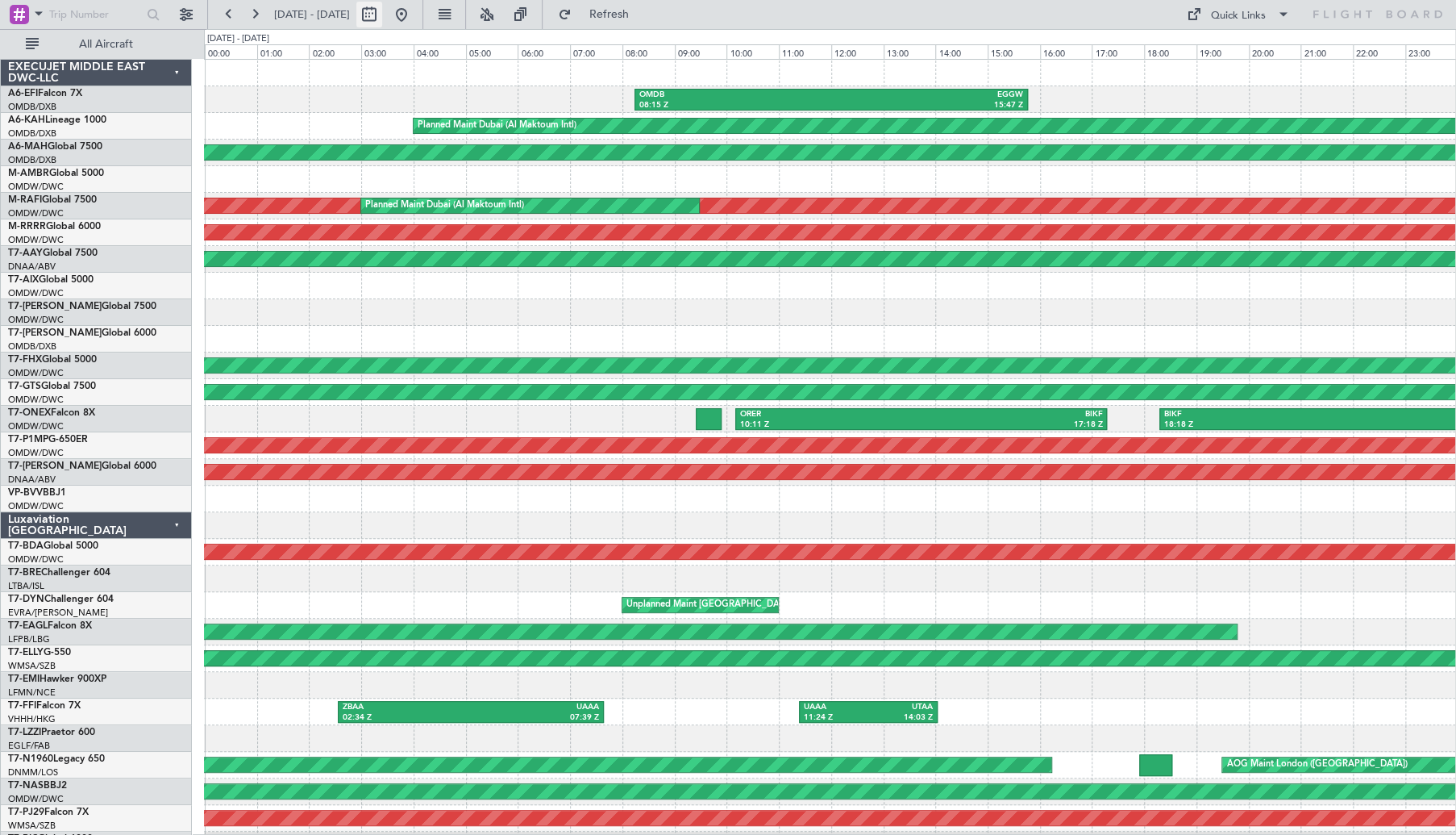
click at [382, 14] on button at bounding box center [369, 14] width 26 height 26
select select "9"
select select "2025"
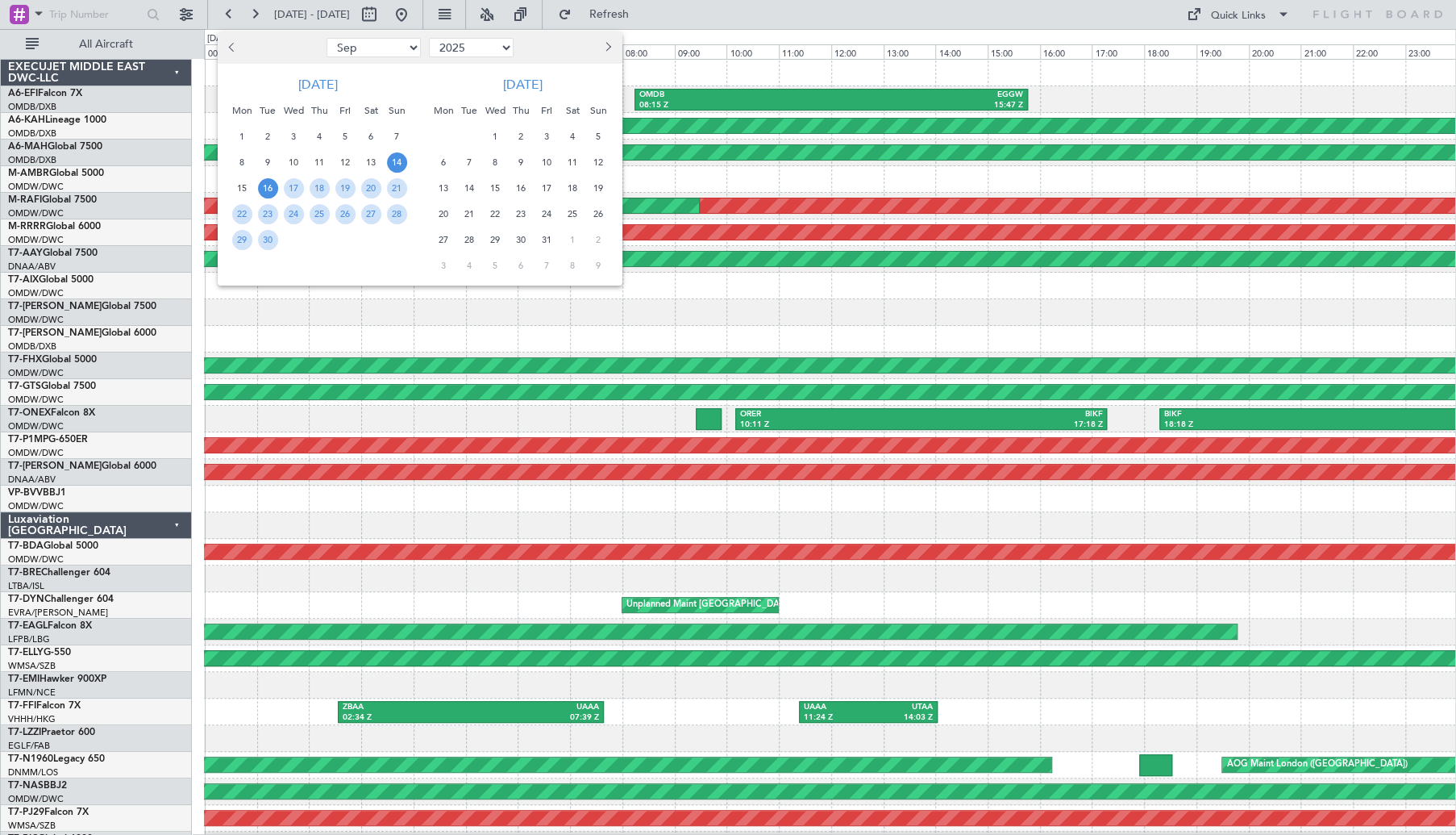
click at [396, 161] on span "14" at bounding box center [397, 162] width 20 height 20
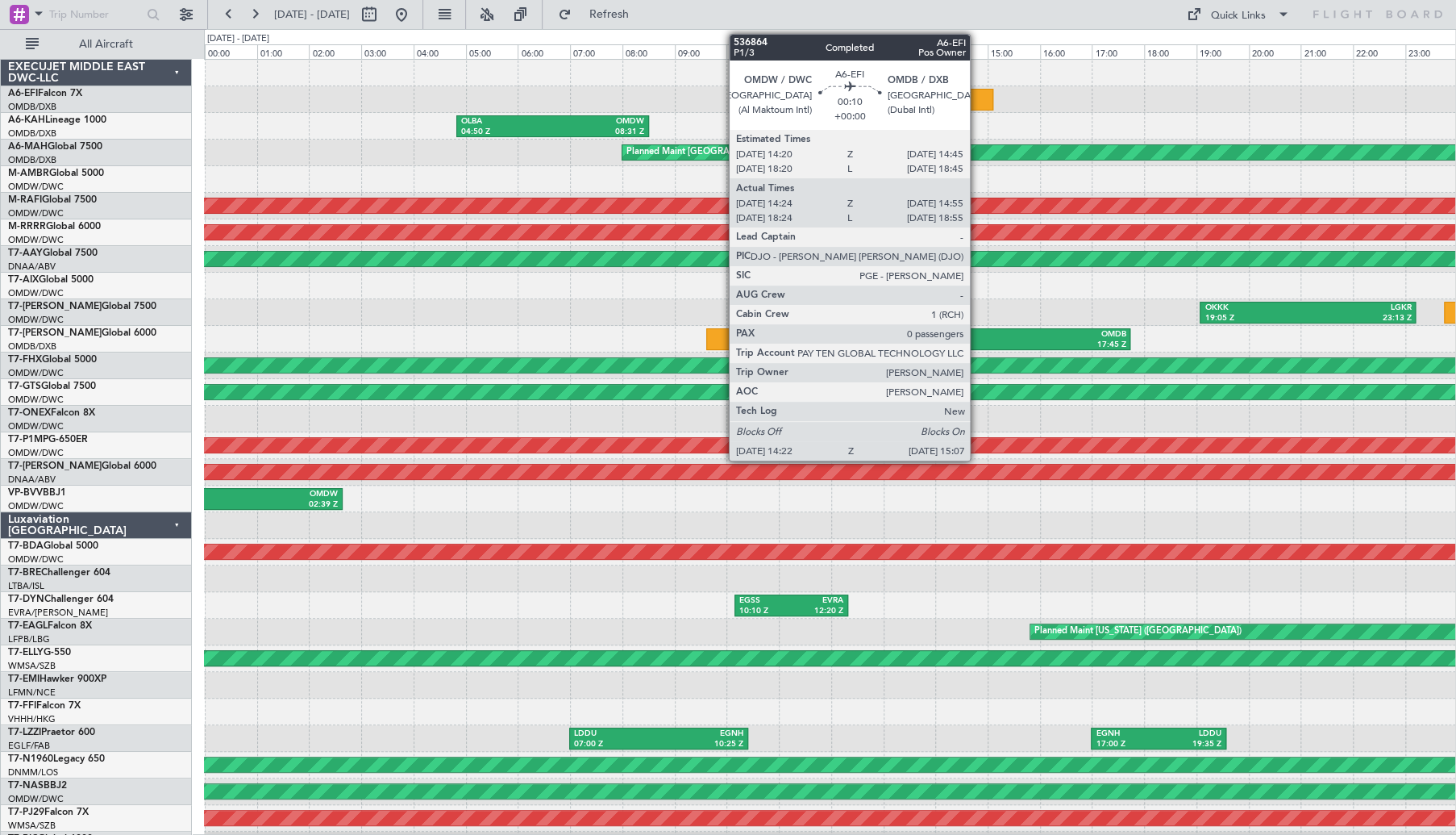
click at [977, 100] on div at bounding box center [974, 99] width 40 height 22
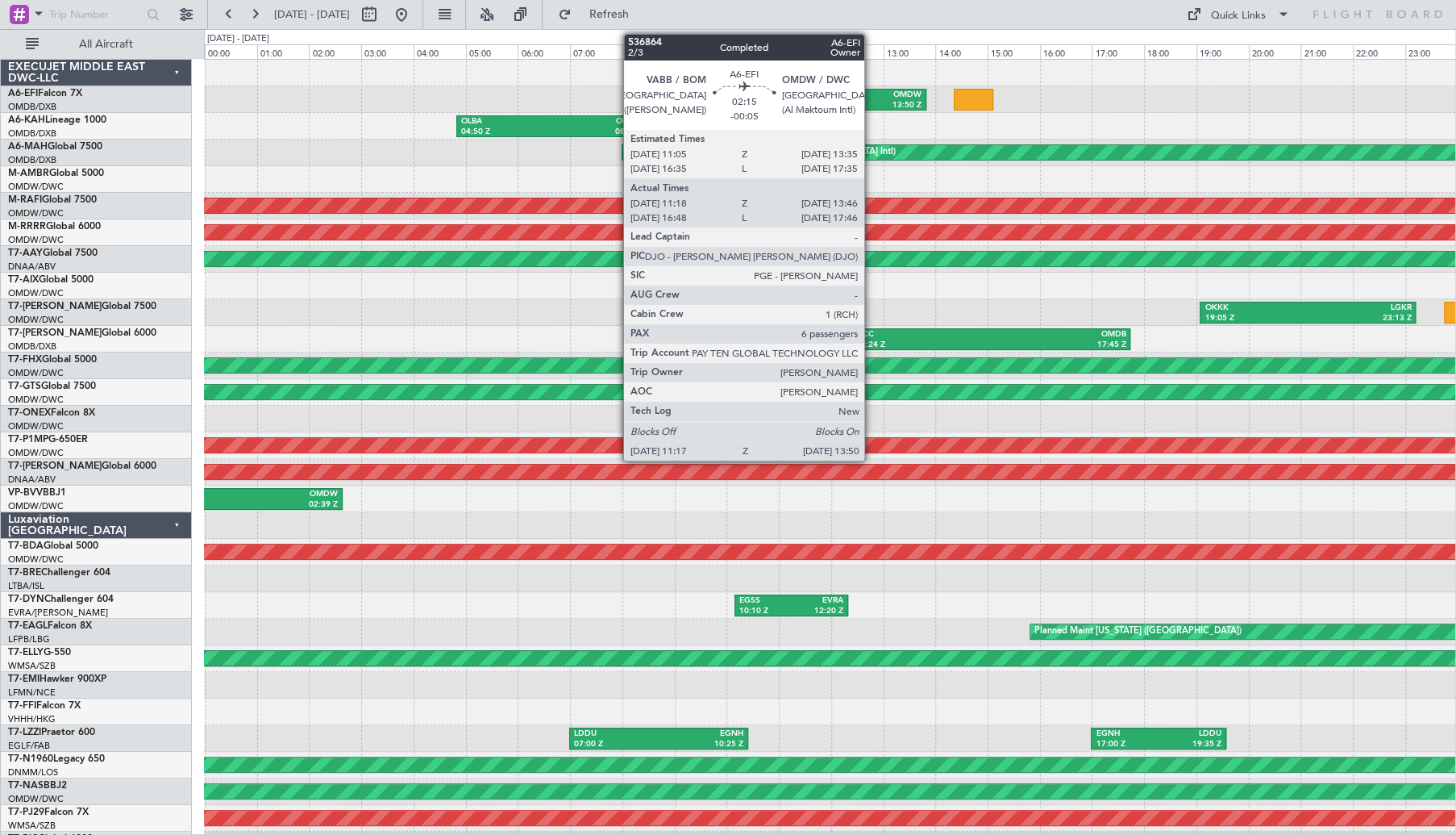
click at [873, 105] on div "13:50 Z" at bounding box center [890, 105] width 62 height 12
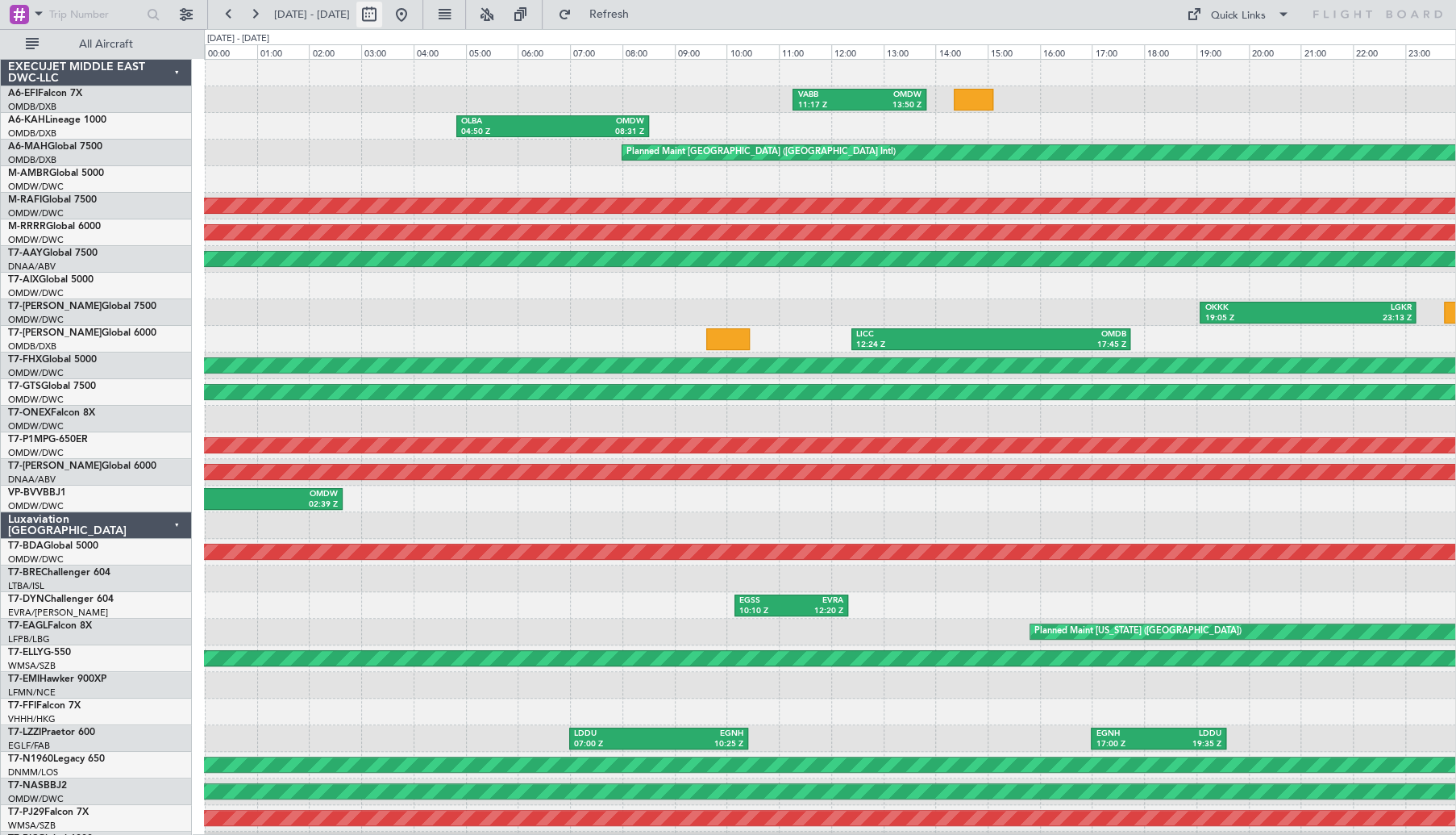
click at [382, 19] on button at bounding box center [369, 14] width 26 height 26
select select "9"
select select "2025"
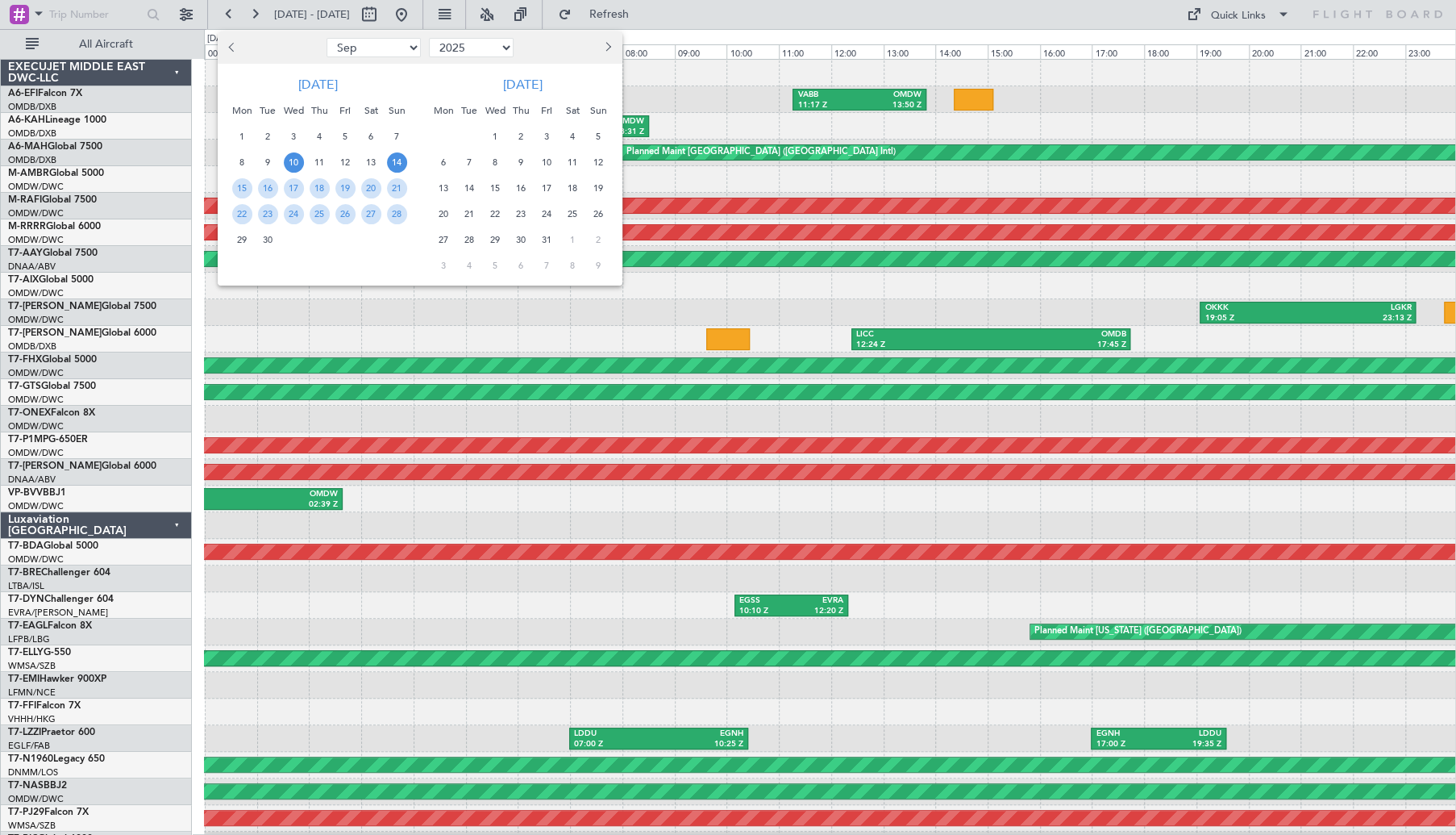
click at [302, 166] on span "10" at bounding box center [294, 162] width 20 height 20
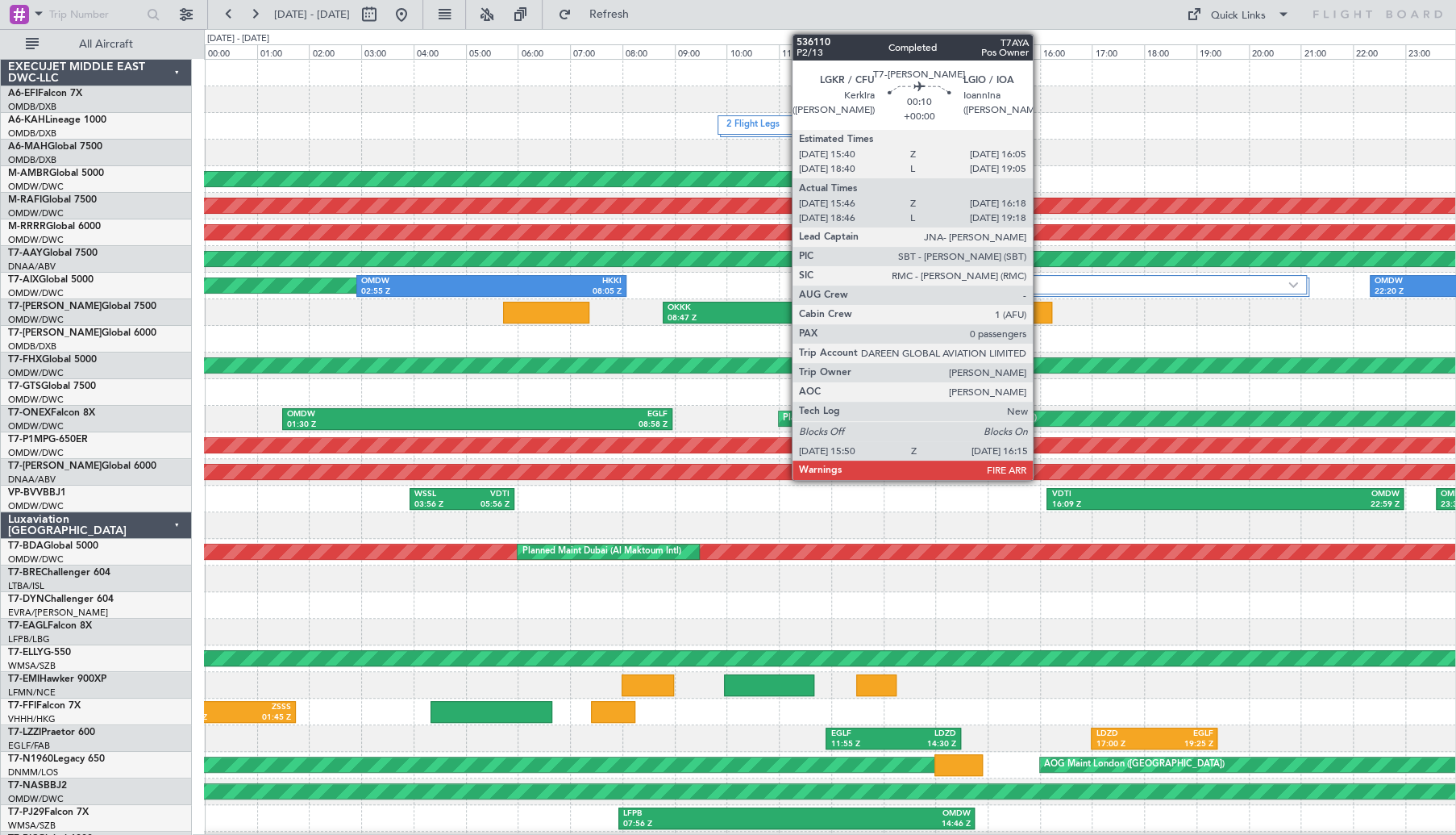
click at [1040, 309] on div at bounding box center [1041, 313] width 22 height 22
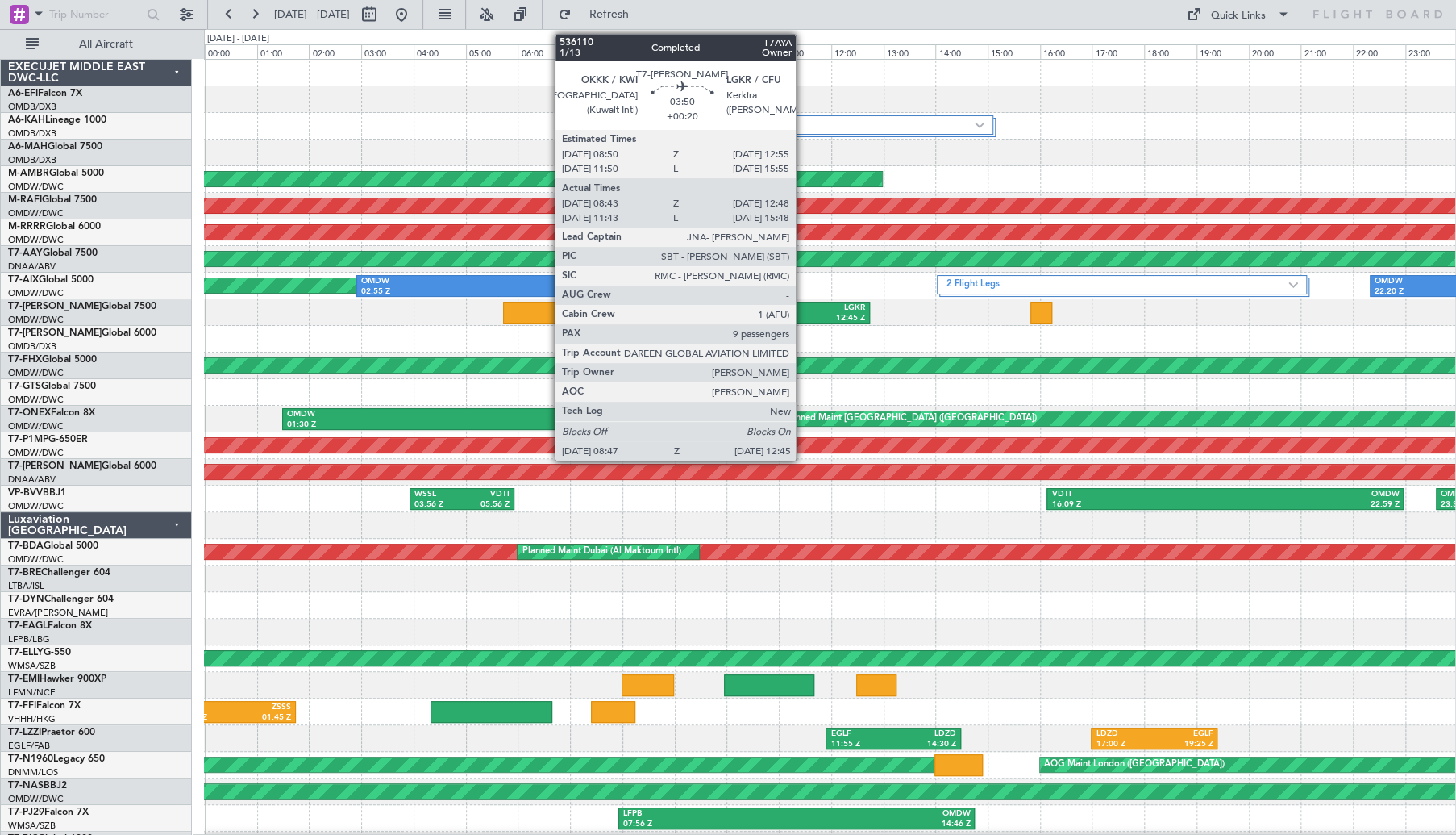
click at [803, 303] on div "LGKR" at bounding box center [815, 308] width 99 height 12
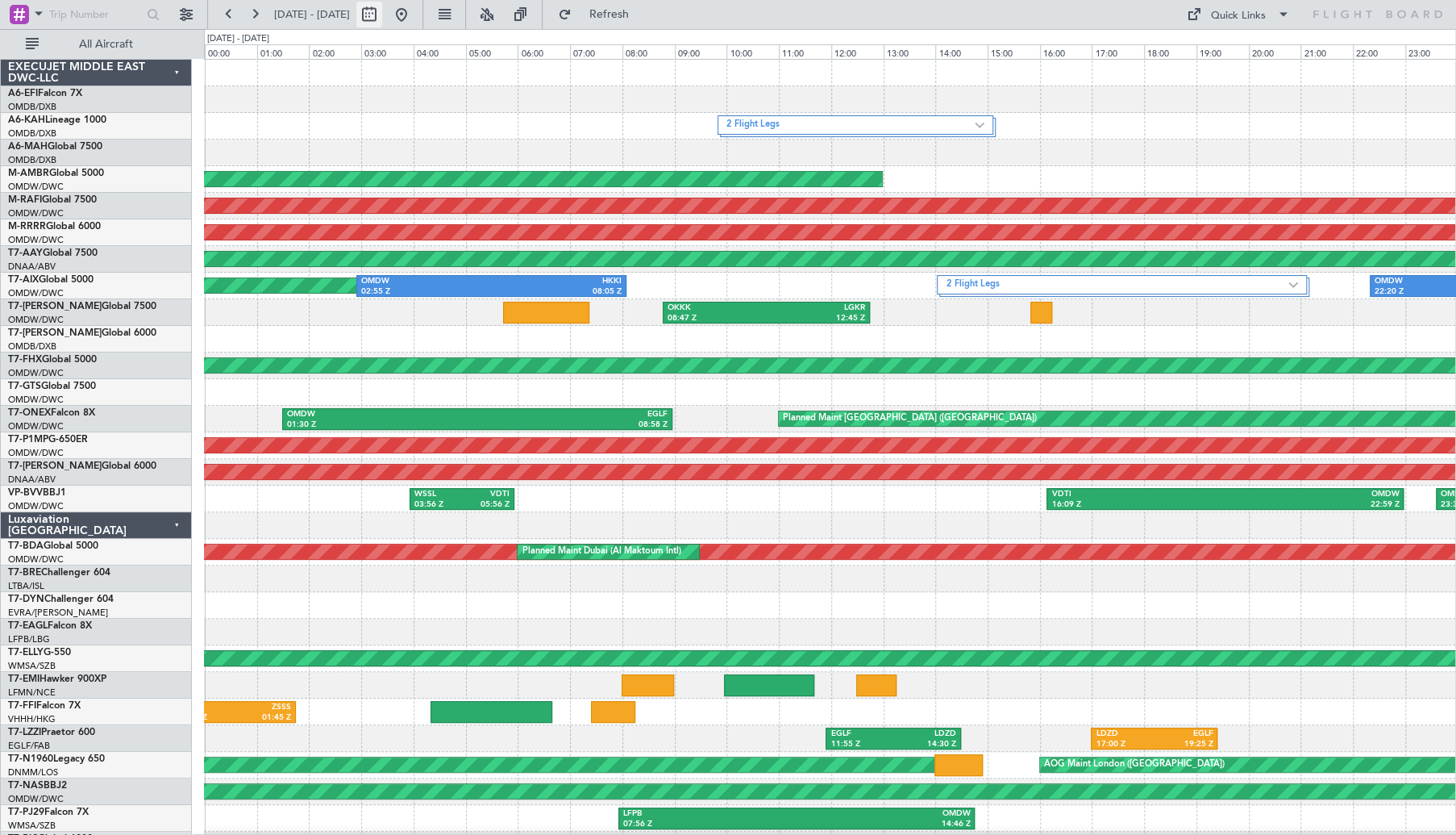
click at [382, 14] on button at bounding box center [369, 14] width 26 height 26
select select "9"
select select "2025"
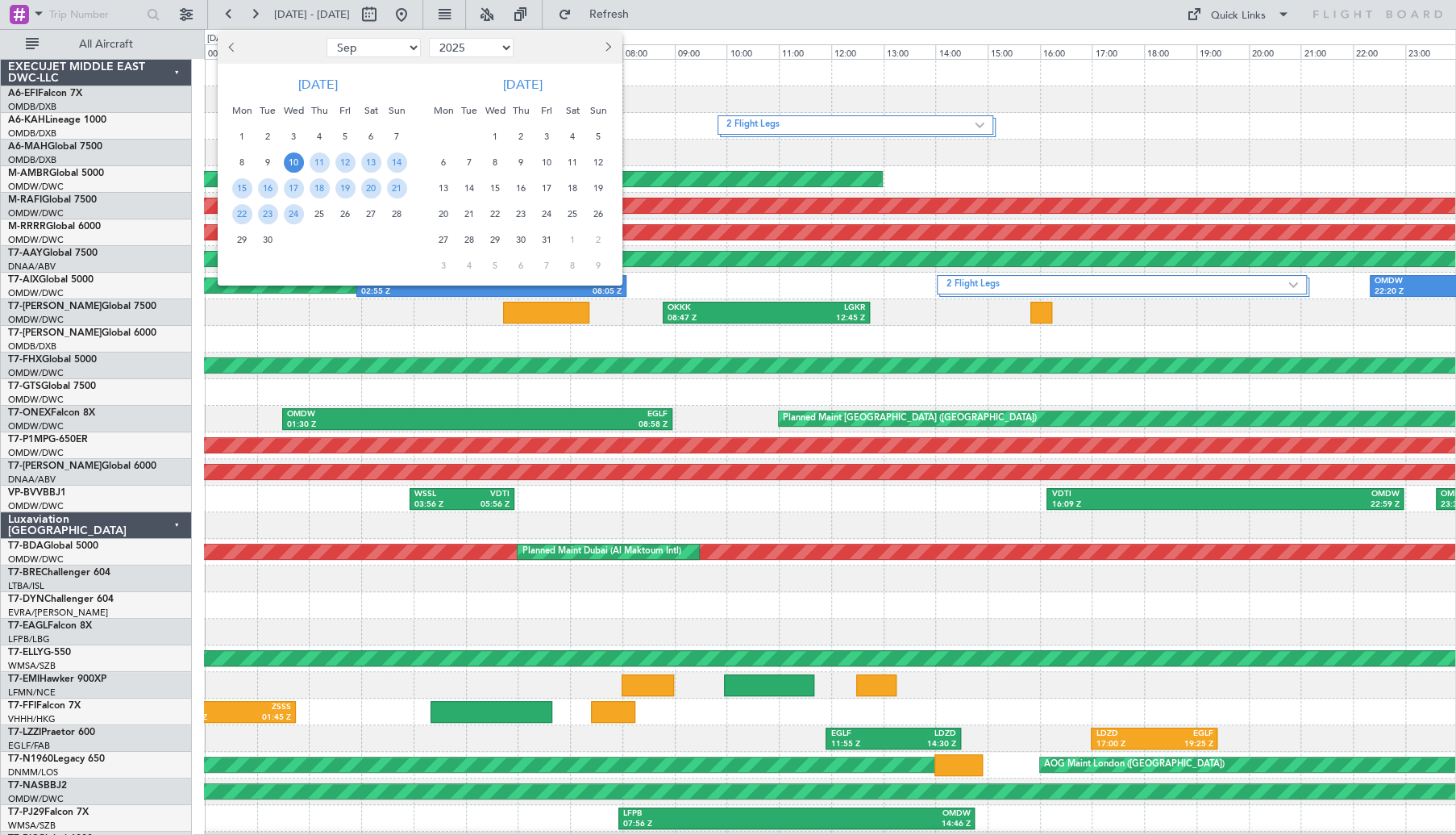
click at [225, 47] on button "Previous month" at bounding box center [233, 47] width 18 height 26
select select "8"
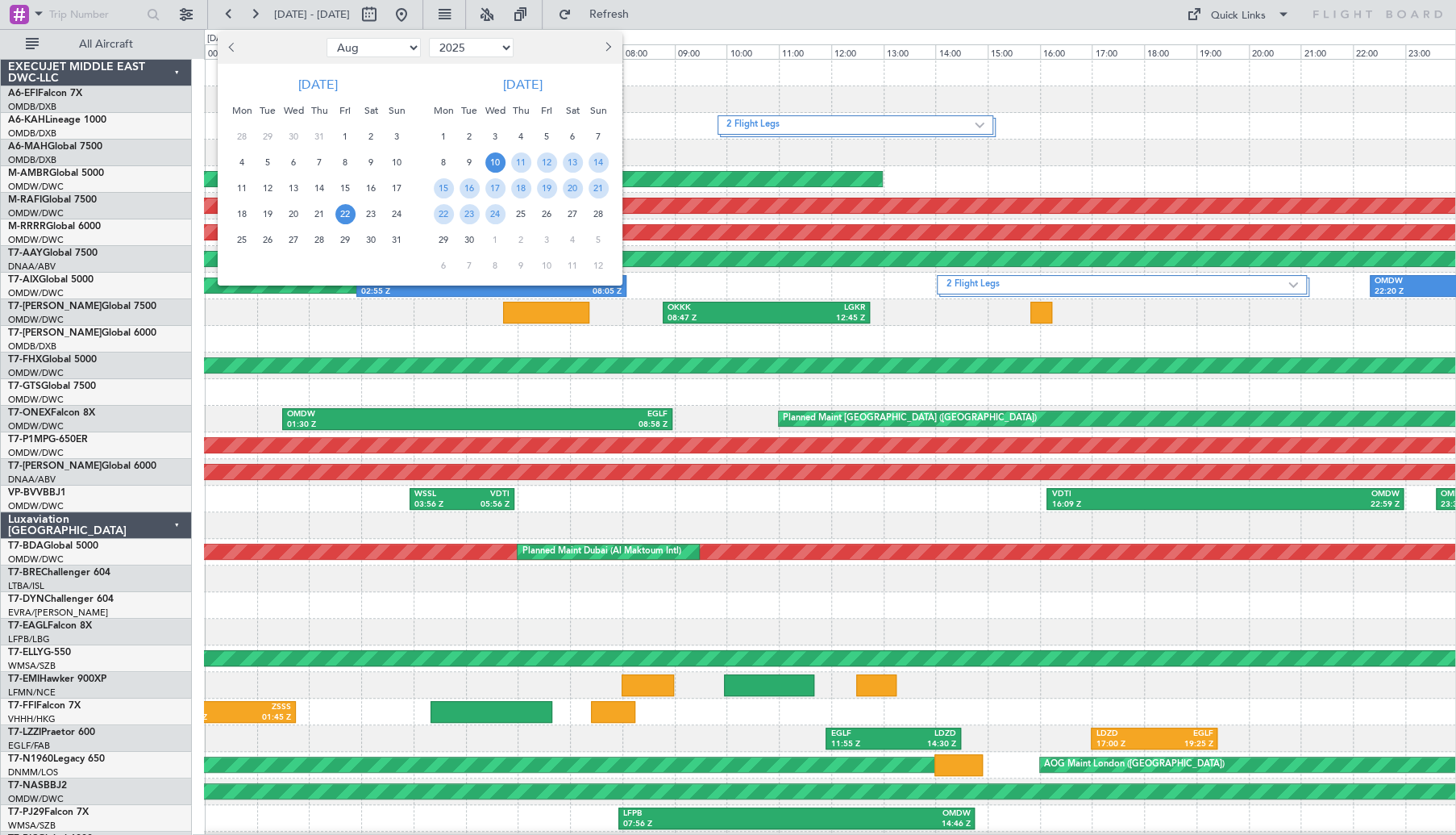
click at [340, 216] on span "22" at bounding box center [345, 213] width 20 height 20
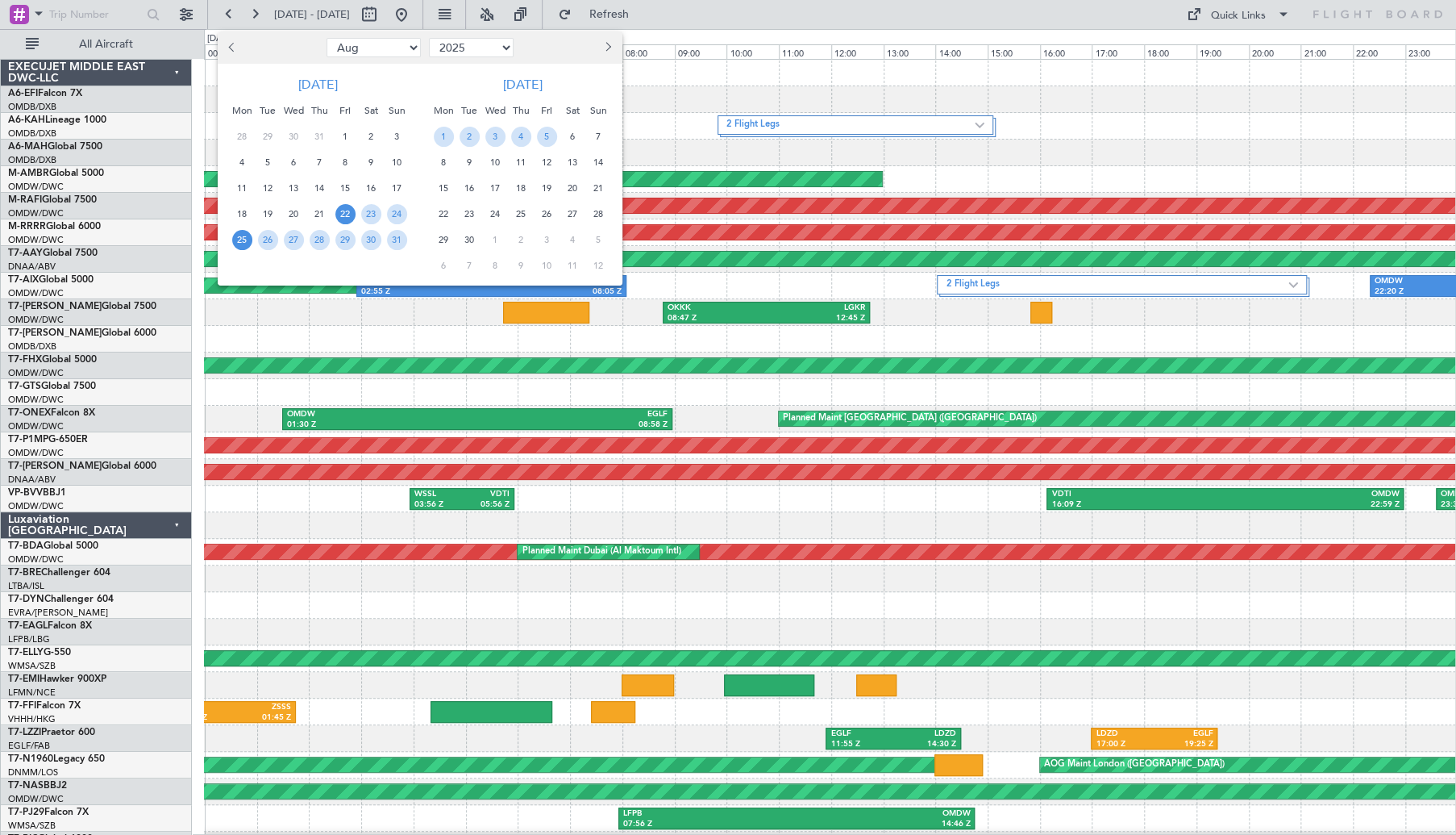
click at [240, 244] on span "25" at bounding box center [242, 240] width 20 height 20
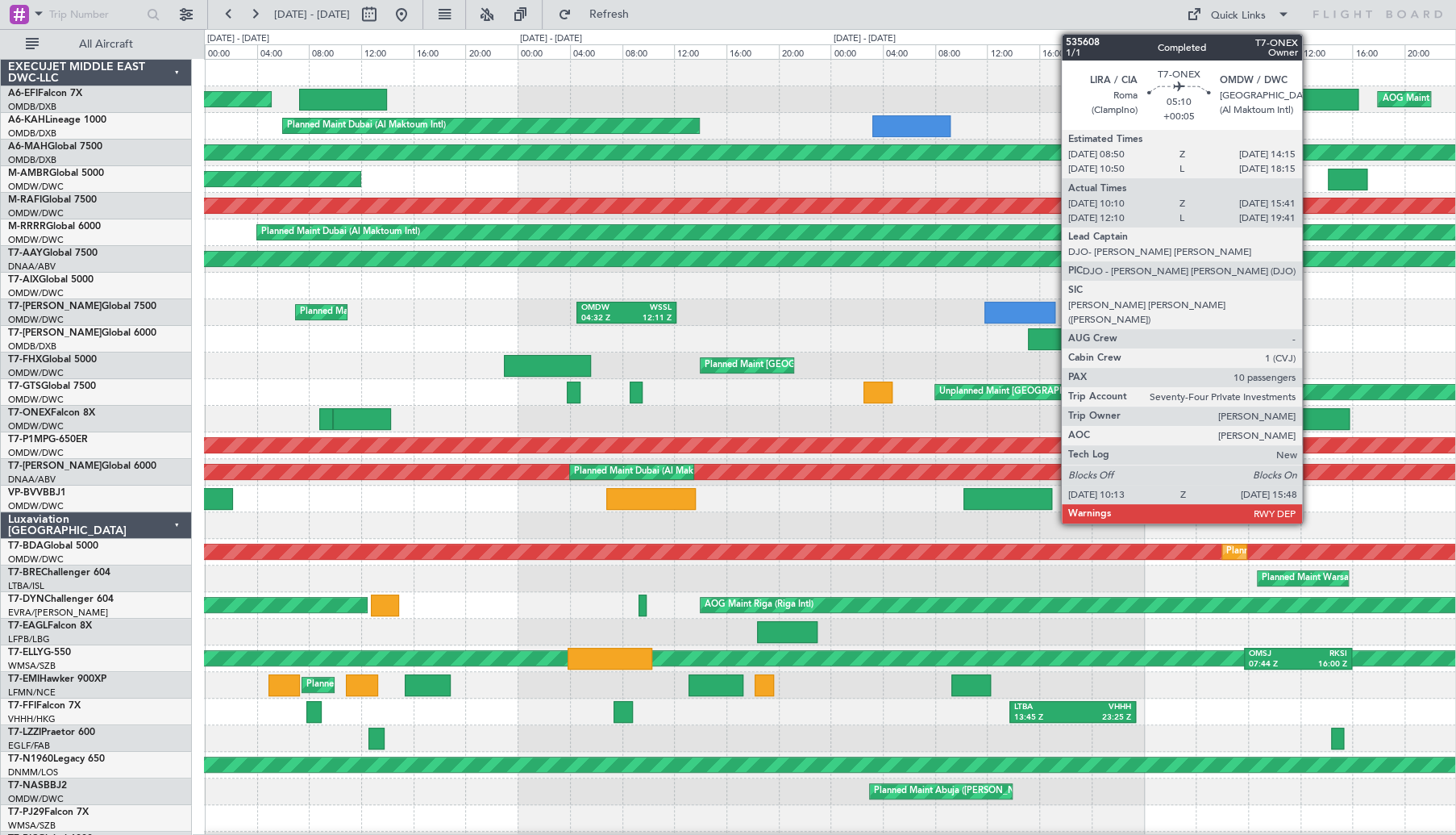
click at [1310, 414] on div at bounding box center [1313, 419] width 73 height 22
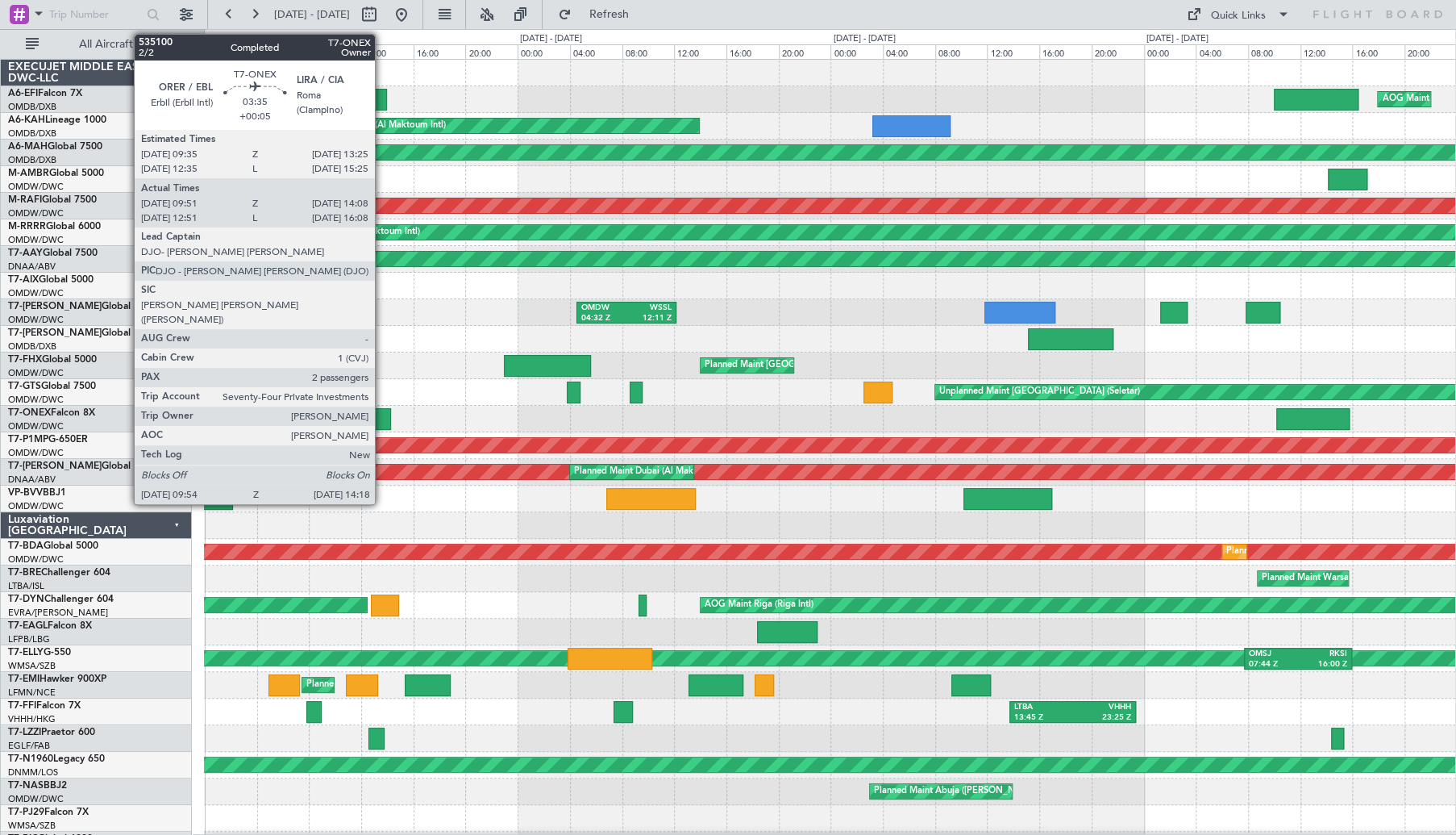
click at [374, 415] on div at bounding box center [362, 419] width 58 height 22
